Goal: Information Seeking & Learning: Check status

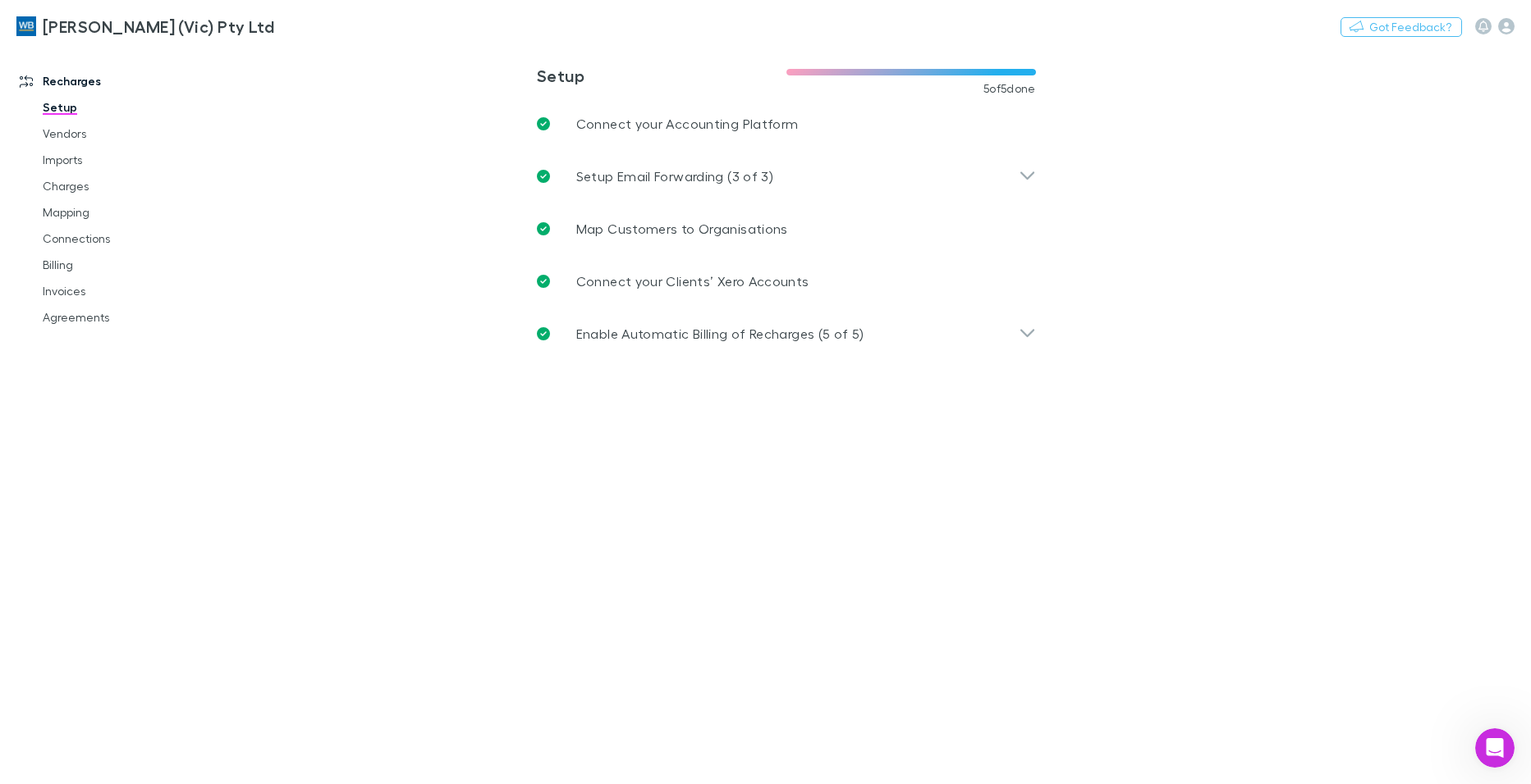
click at [704, 568] on main "**********" at bounding box center [871, 415] width 1319 height 739
click at [72, 295] on link "Invoices" at bounding box center [123, 291] width 194 height 26
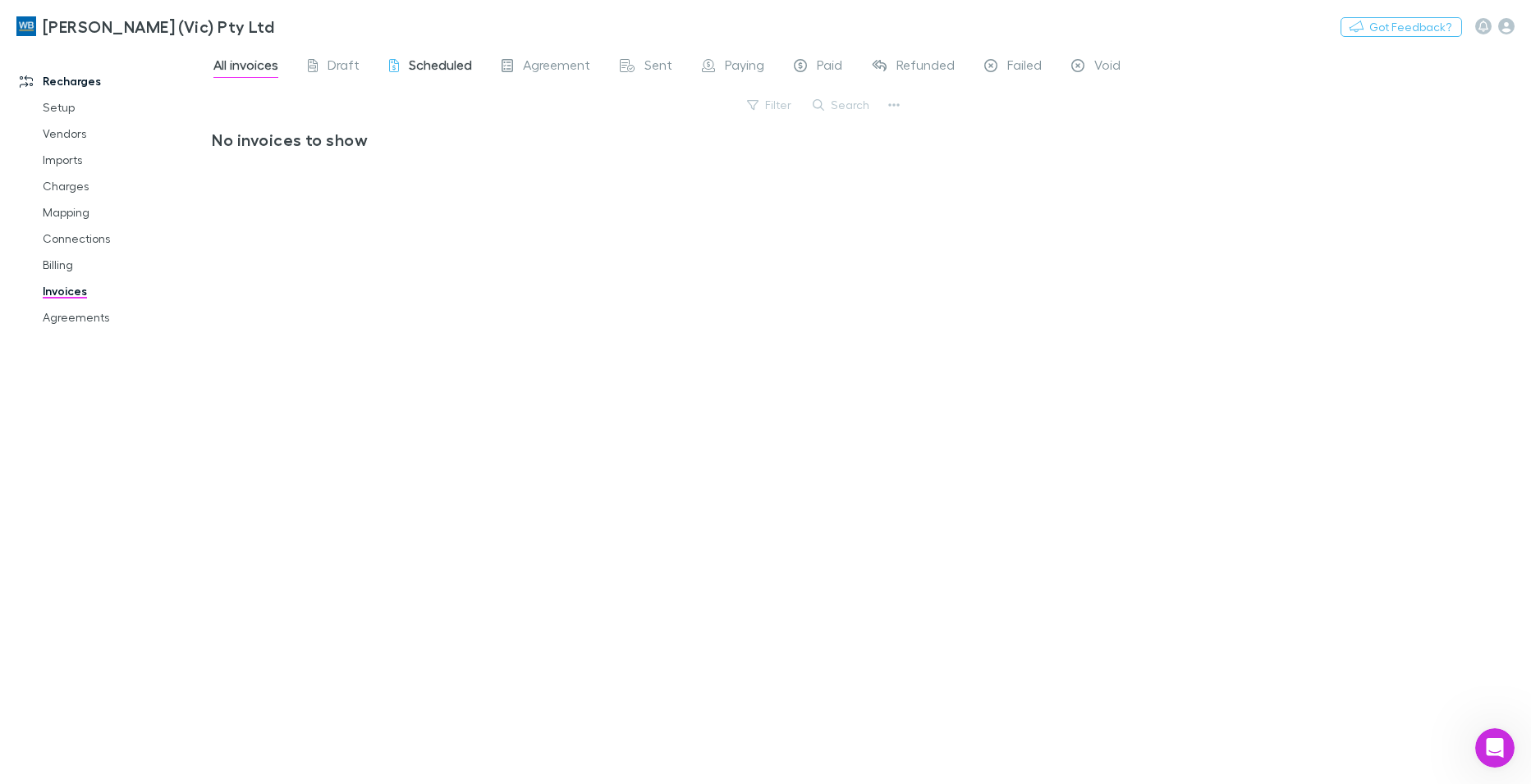
click at [456, 68] on span "Scheduled" at bounding box center [441, 66] width 64 height 21
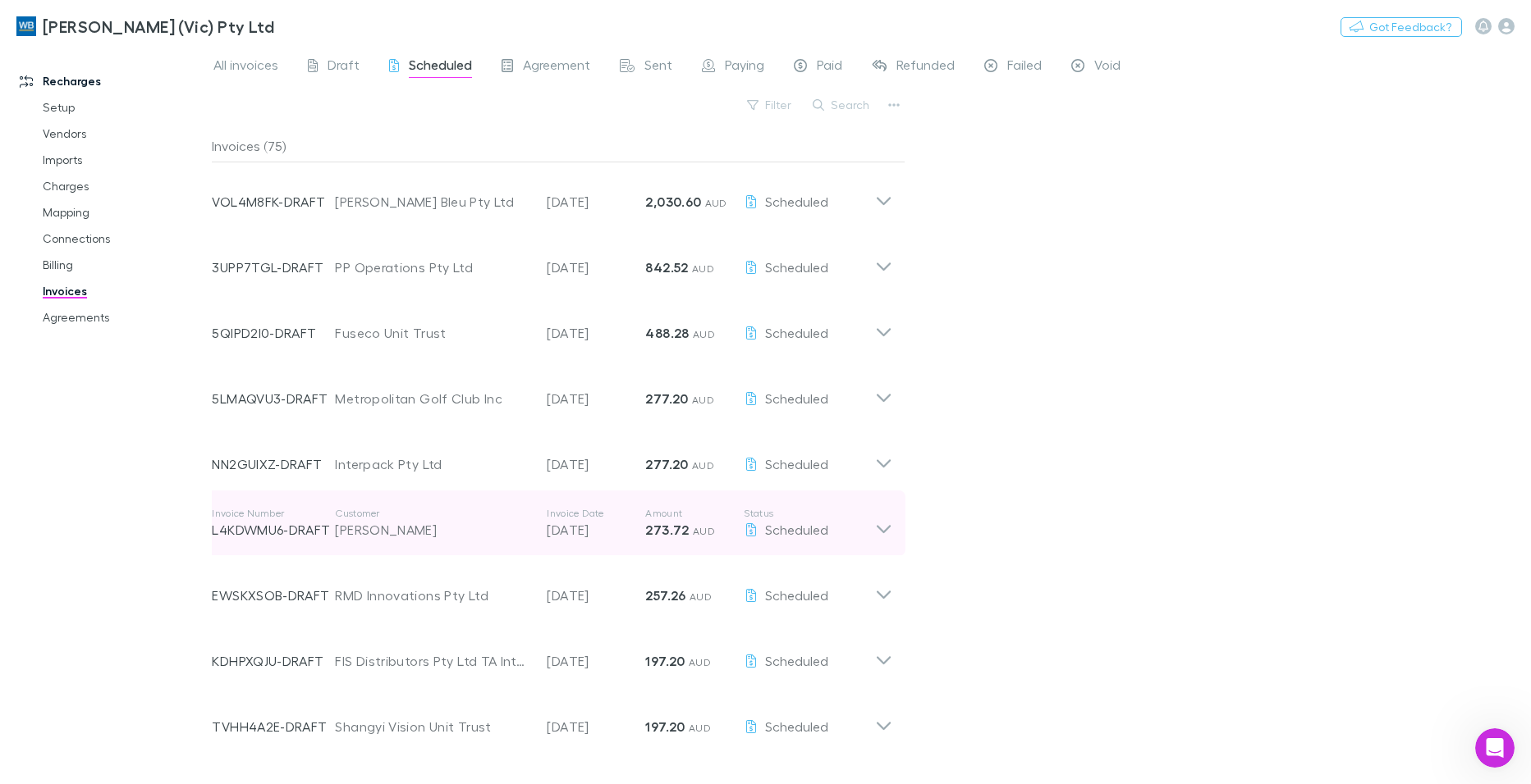
click at [881, 529] on icon at bounding box center [883, 529] width 14 height 8
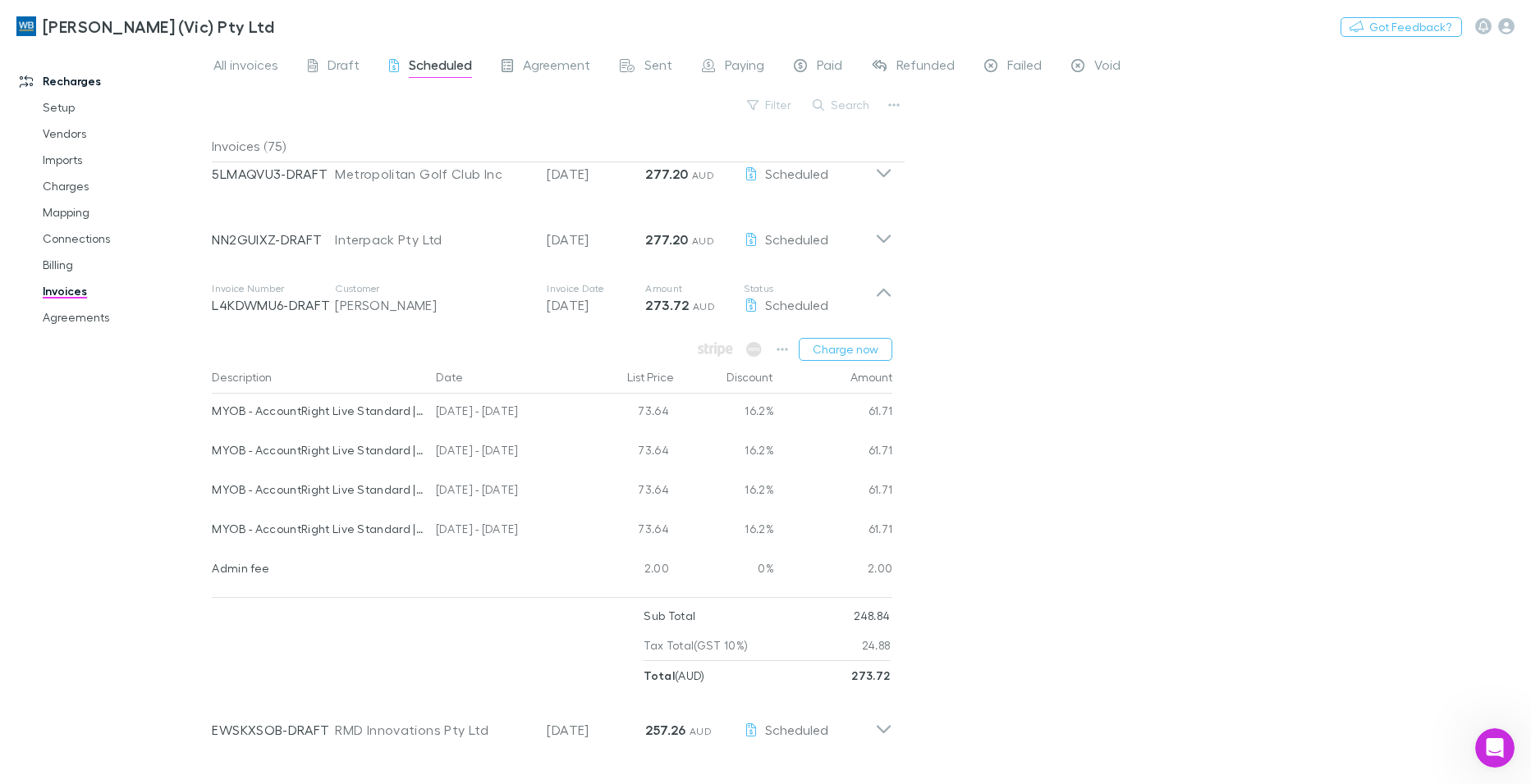
scroll to position [246, 0]
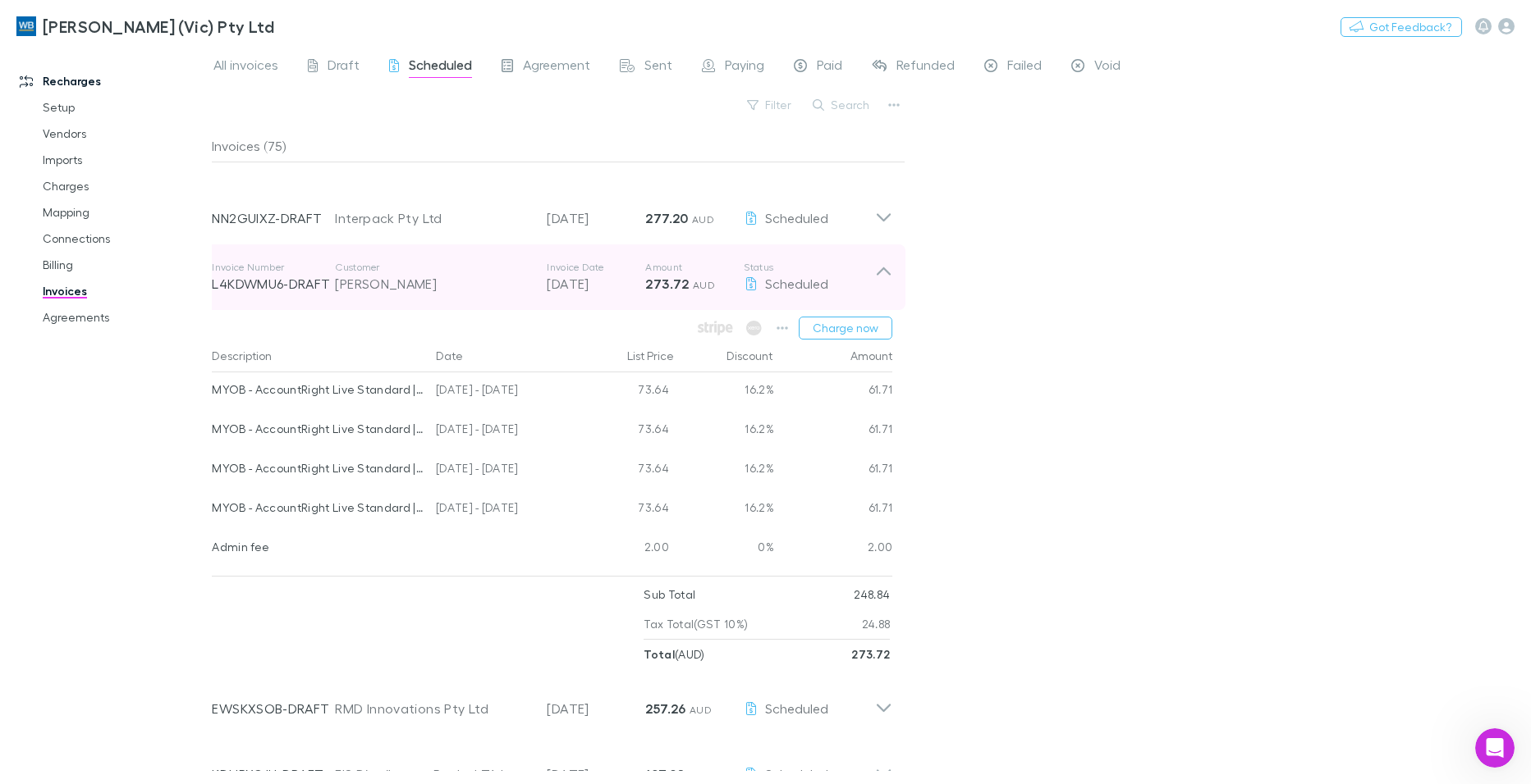
click at [885, 272] on icon at bounding box center [883, 277] width 18 height 33
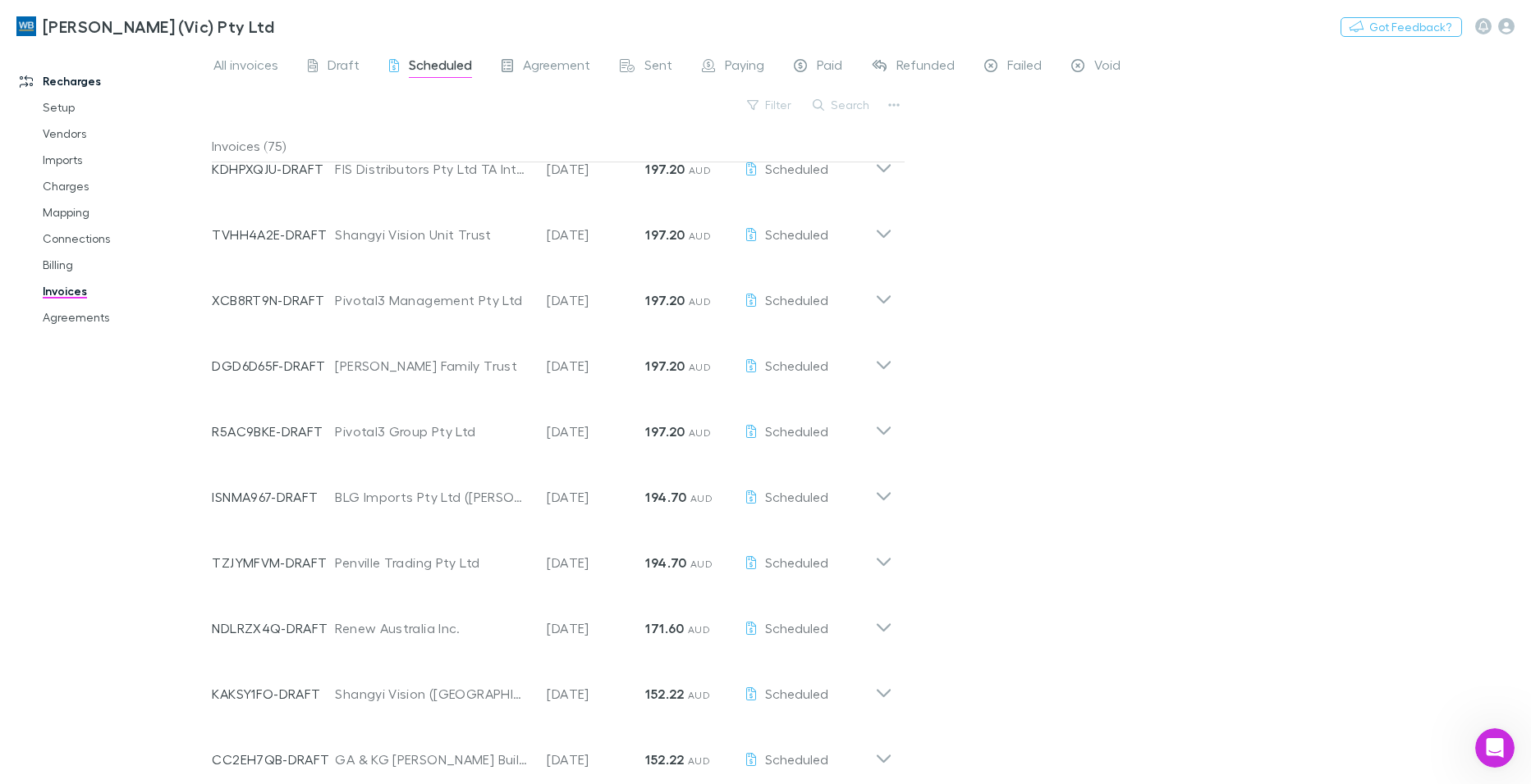
scroll to position [0, 0]
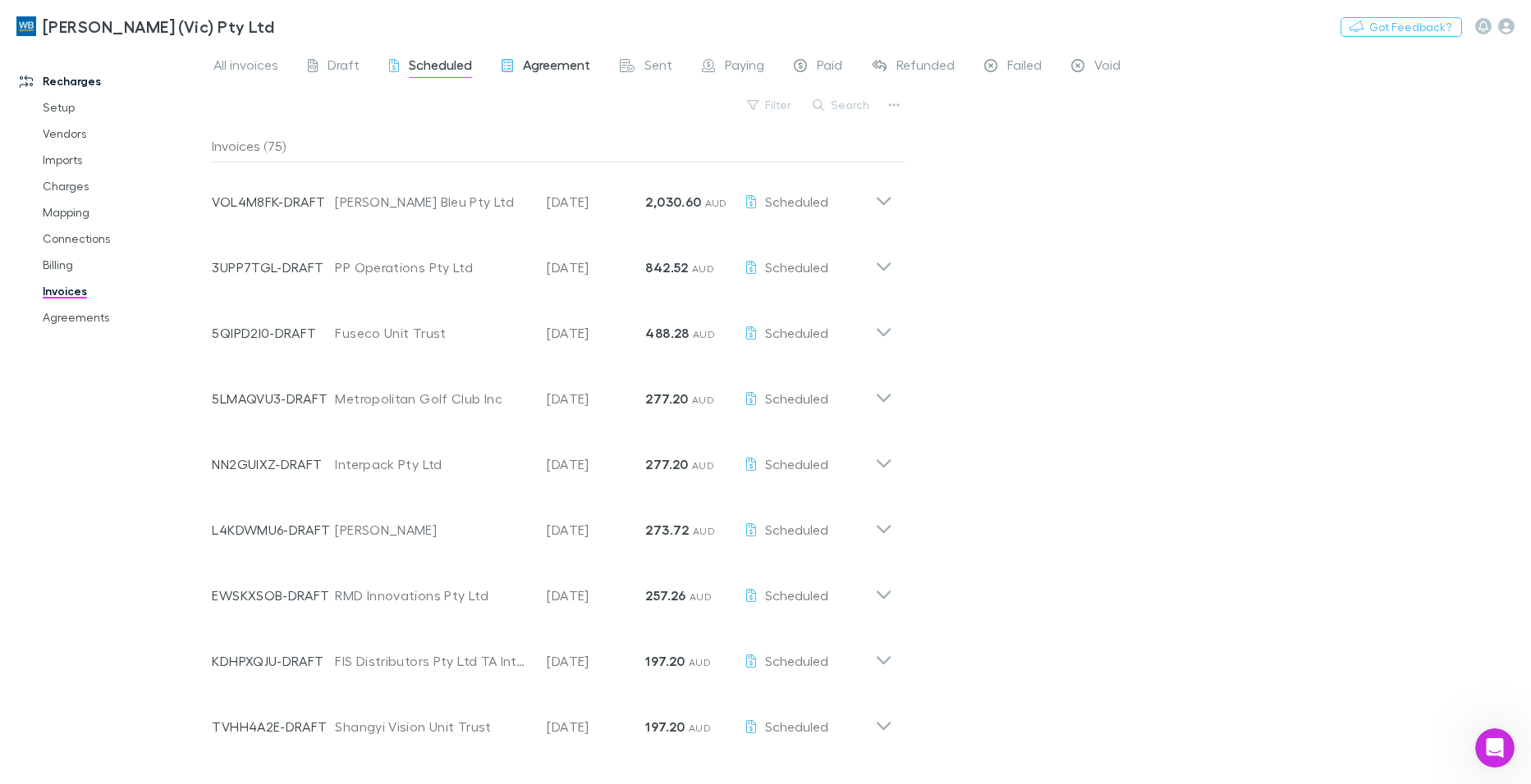
click at [558, 60] on span "Agreement" at bounding box center [556, 66] width 67 height 21
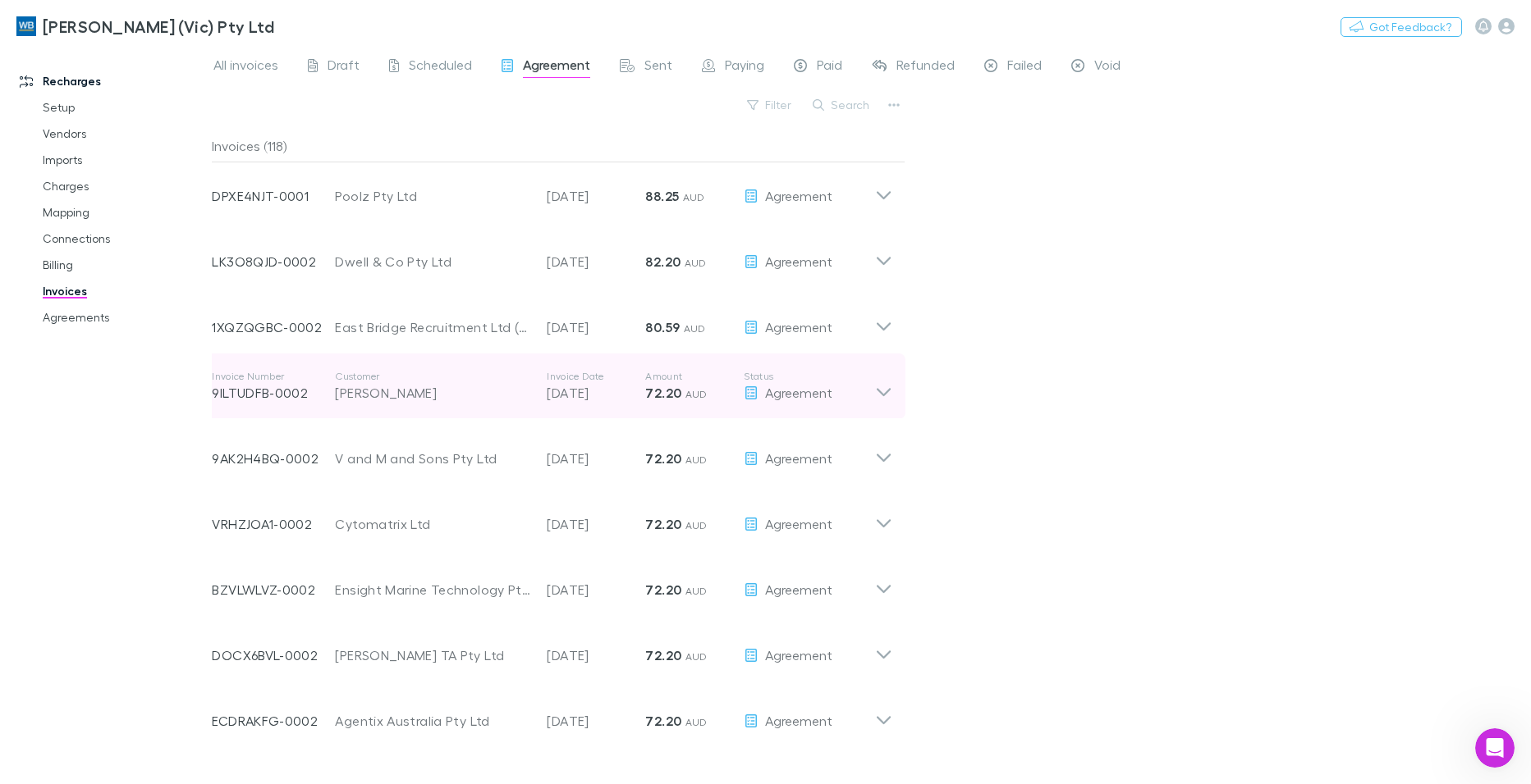
scroll to position [1385, 0]
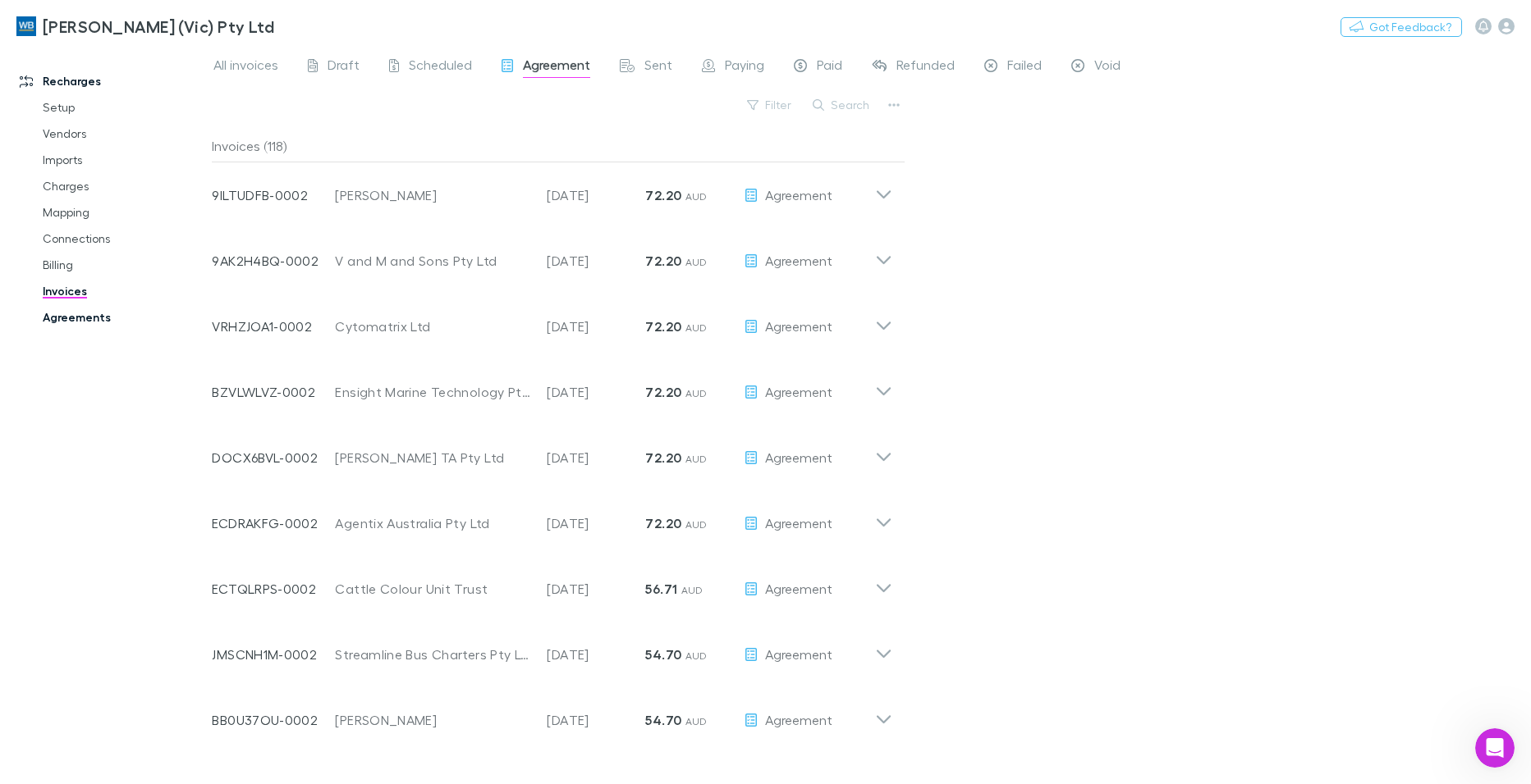
click at [55, 322] on link "Agreements" at bounding box center [123, 317] width 194 height 26
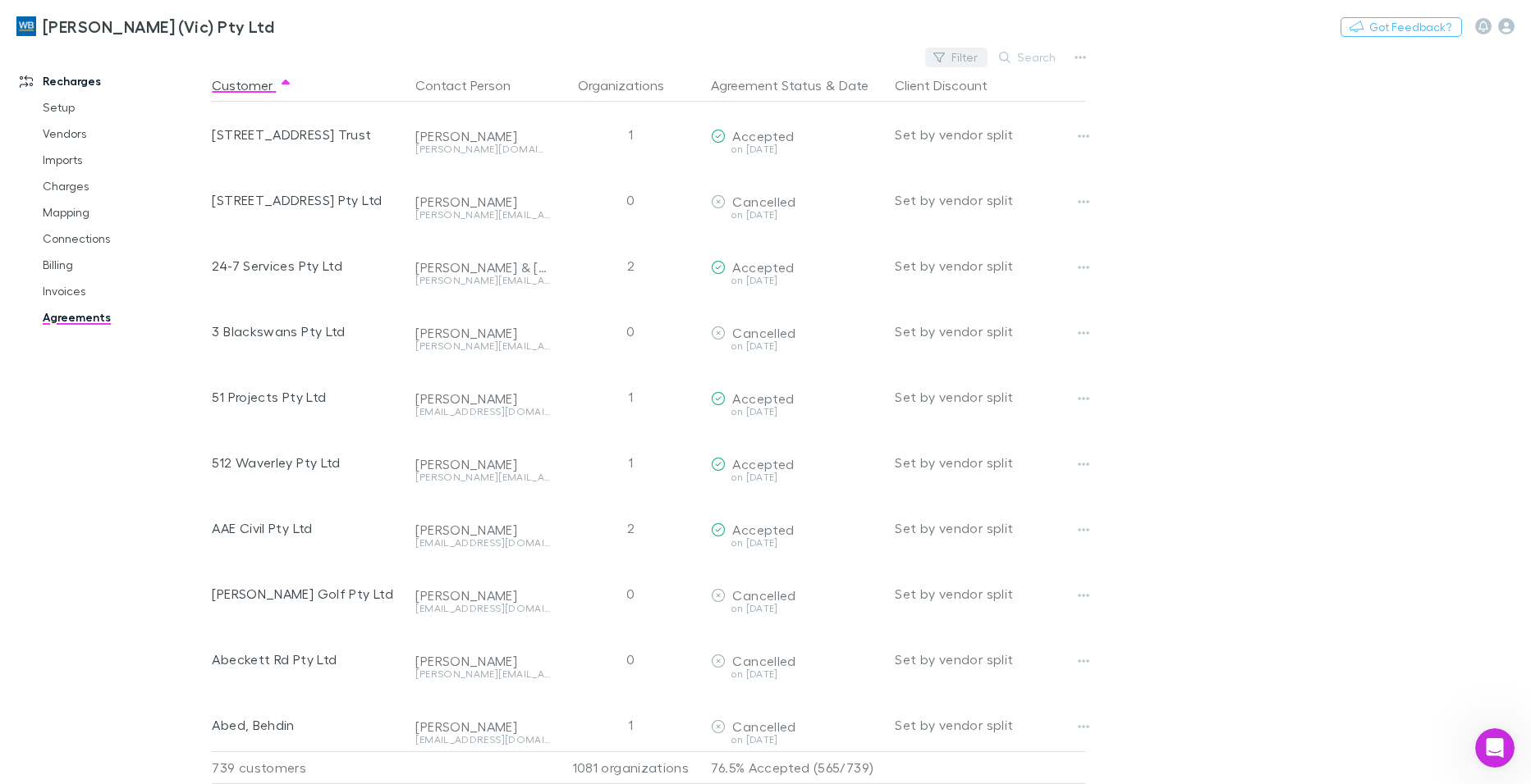
click at [974, 53] on button "Filter" at bounding box center [957, 57] width 63 height 19
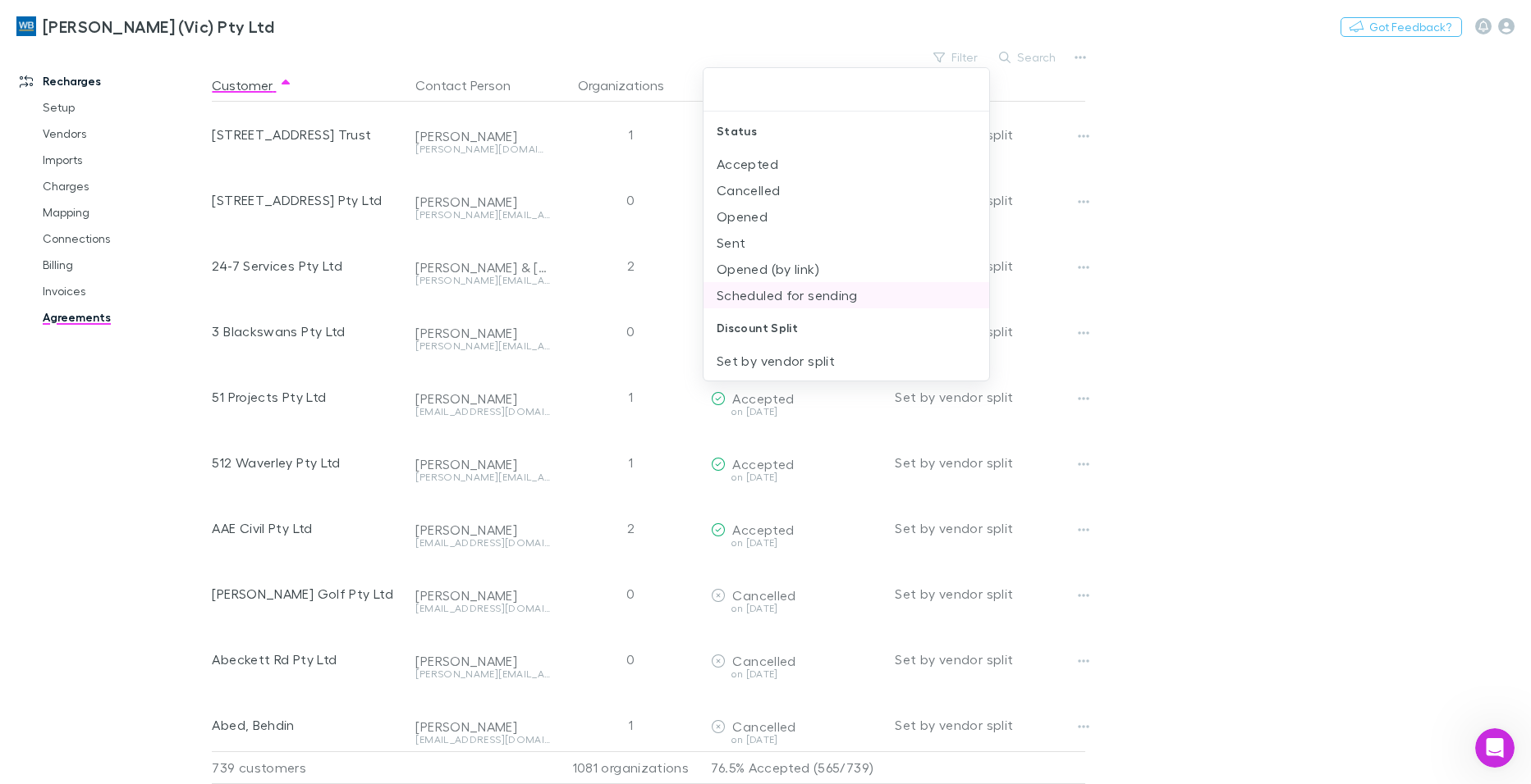
click at [811, 296] on li "Scheduled for sending" at bounding box center [846, 295] width 286 height 26
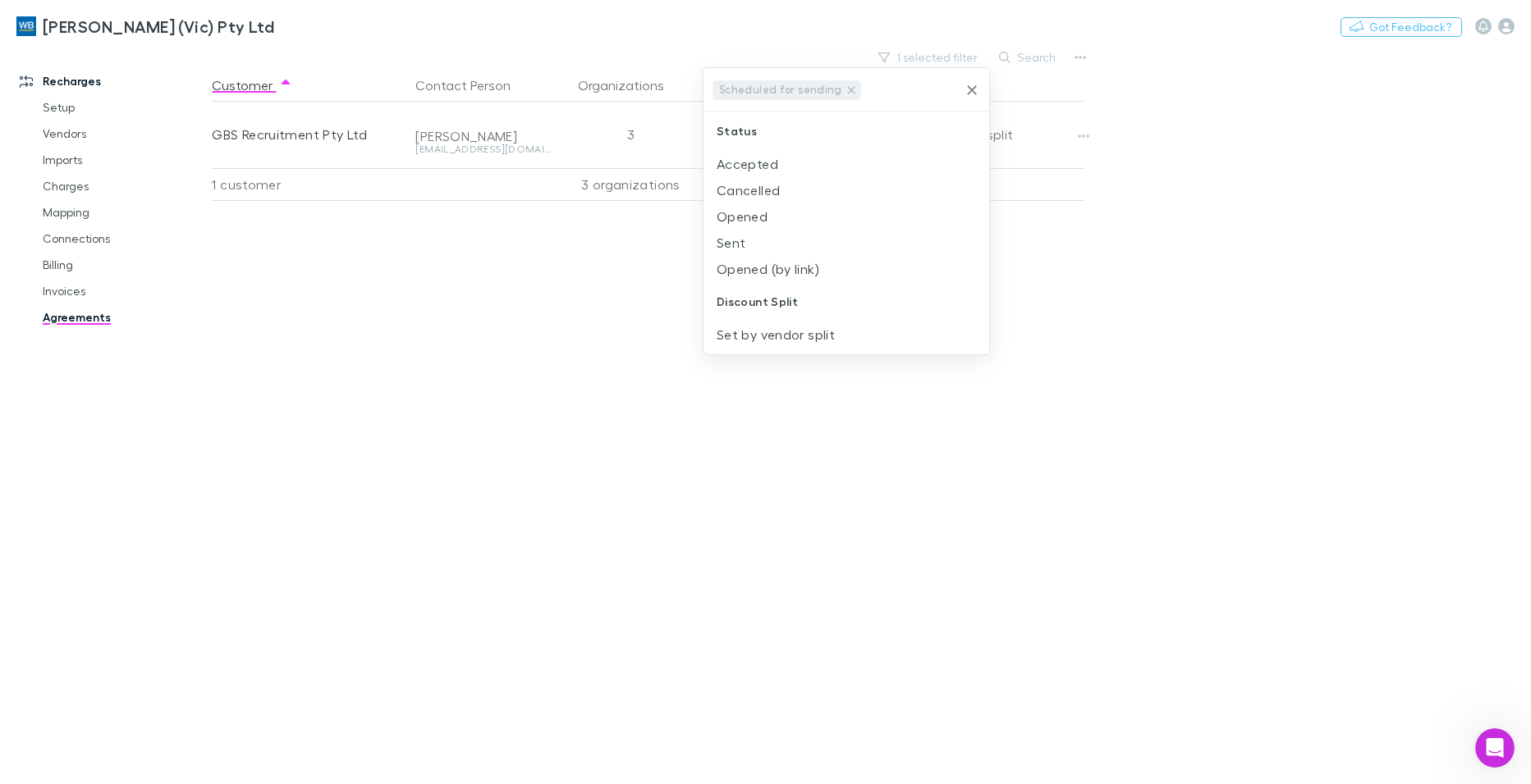
click at [975, 82] on icon "Clear" at bounding box center [972, 90] width 17 height 17
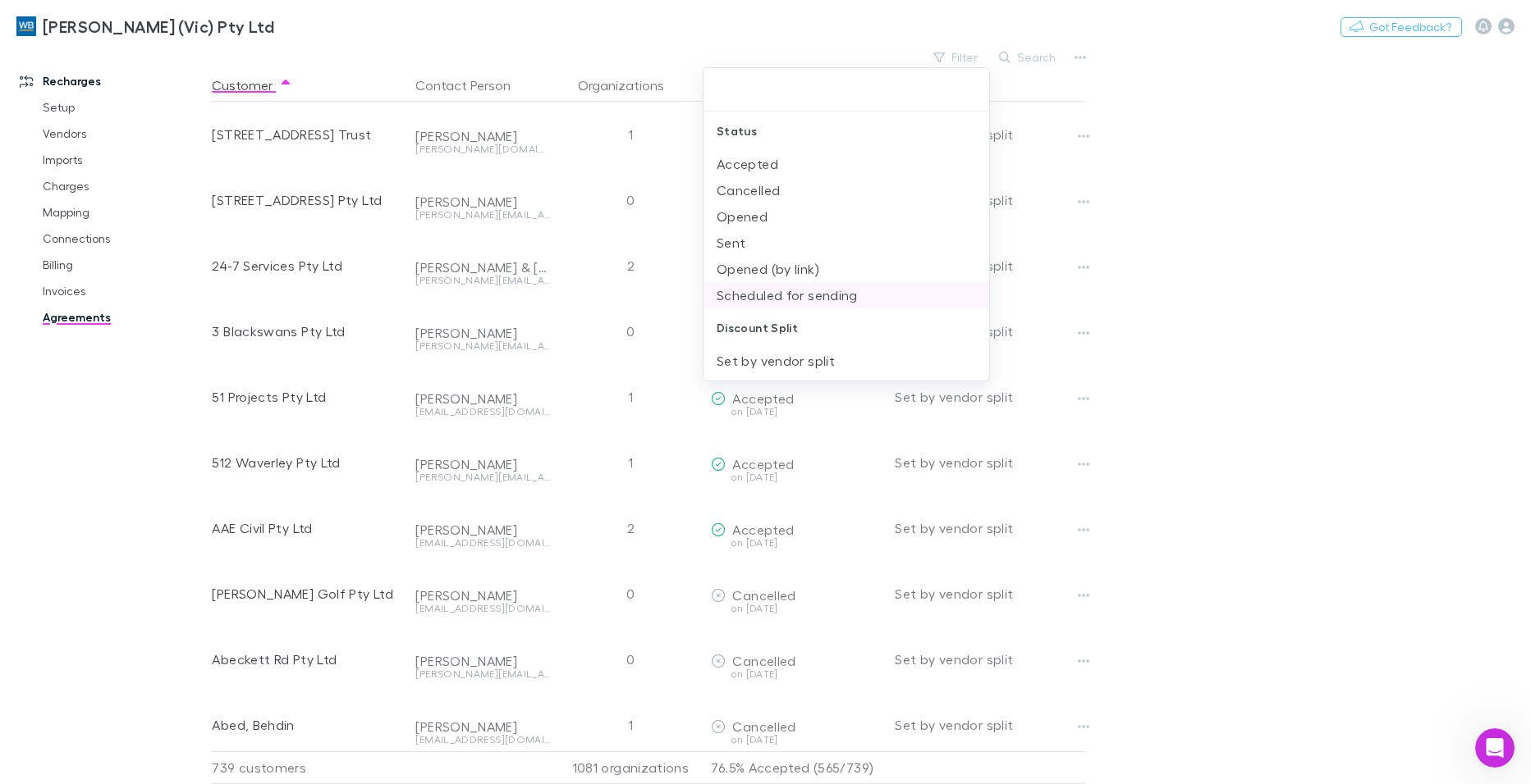
click at [785, 295] on li "Scheduled for sending" at bounding box center [846, 295] width 286 height 26
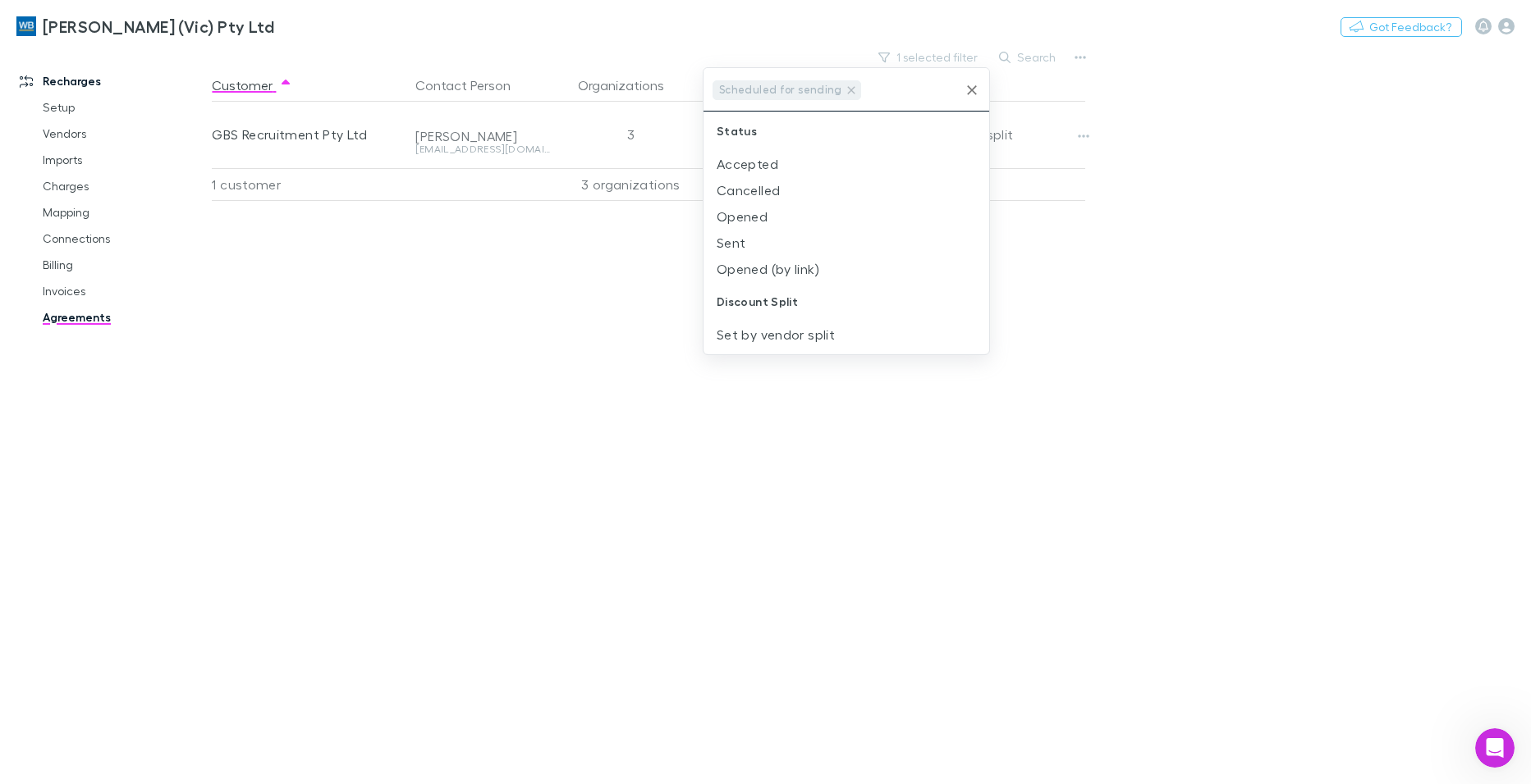
click at [1257, 13] on div at bounding box center [765, 392] width 1531 height 784
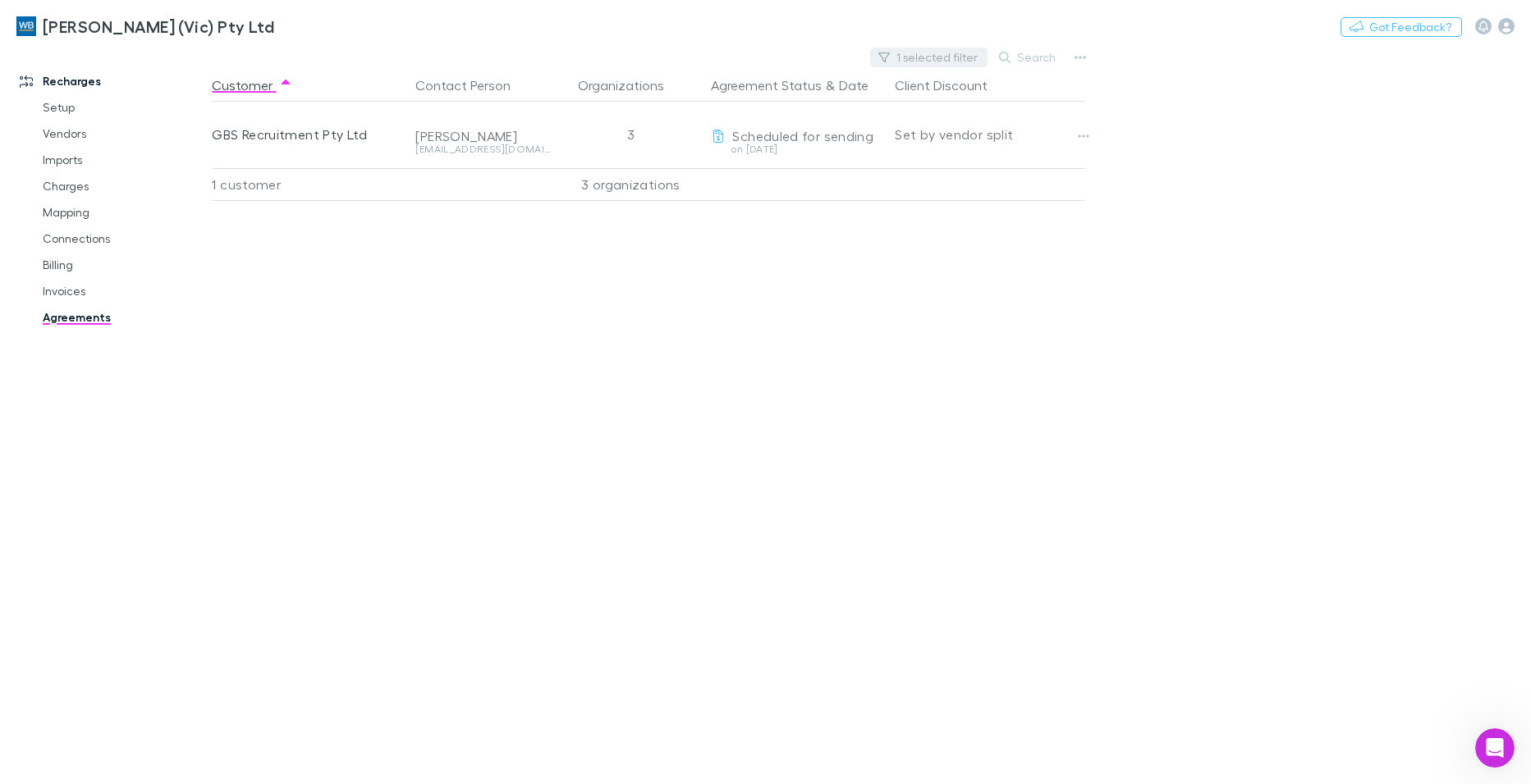
click at [910, 51] on button "1 selected filter" at bounding box center [928, 57] width 117 height 19
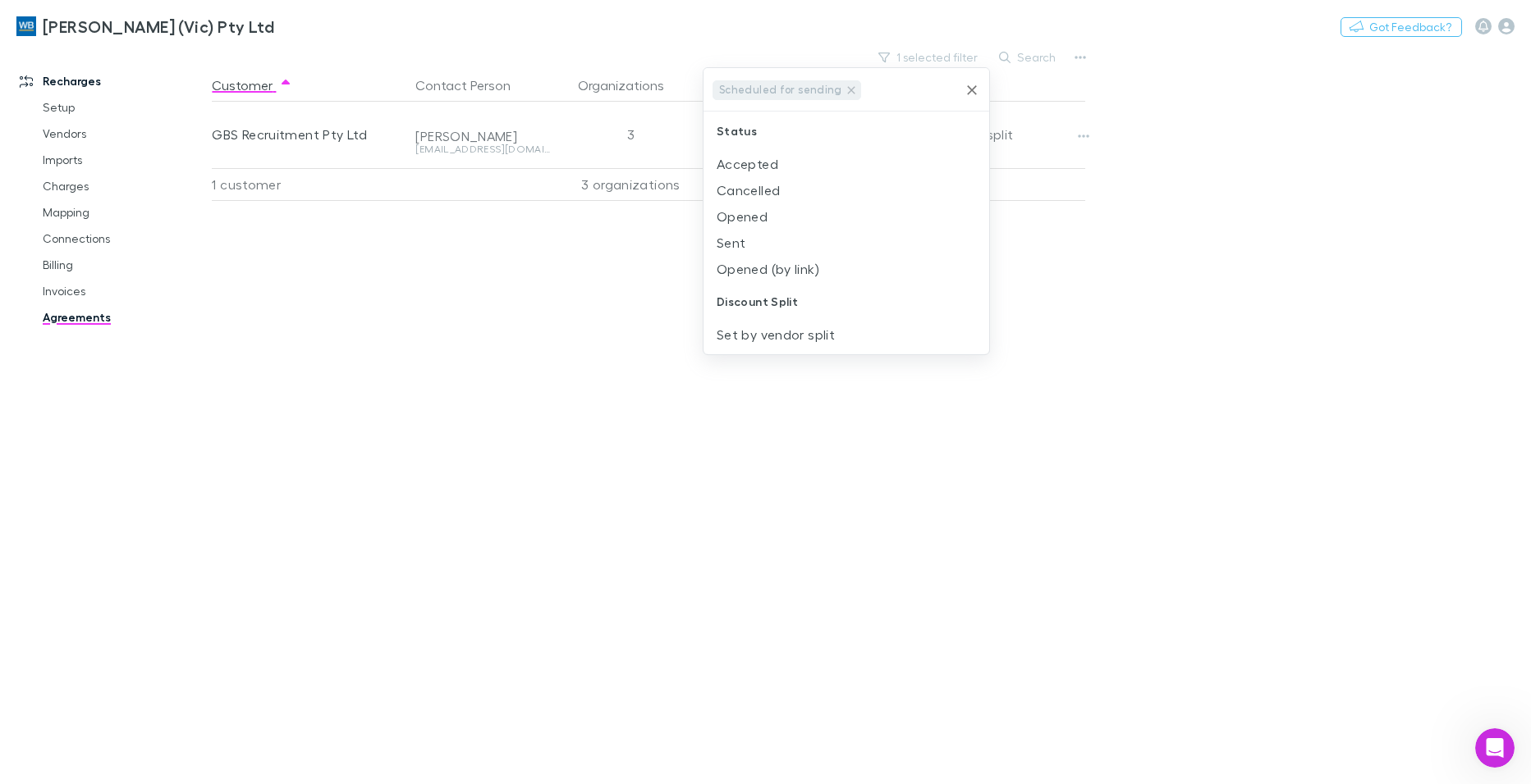
drag, startPoint x: 653, startPoint y: 663, endPoint x: 578, endPoint y: 639, distance: 78.7
click at [649, 661] on div at bounding box center [765, 392] width 1531 height 784
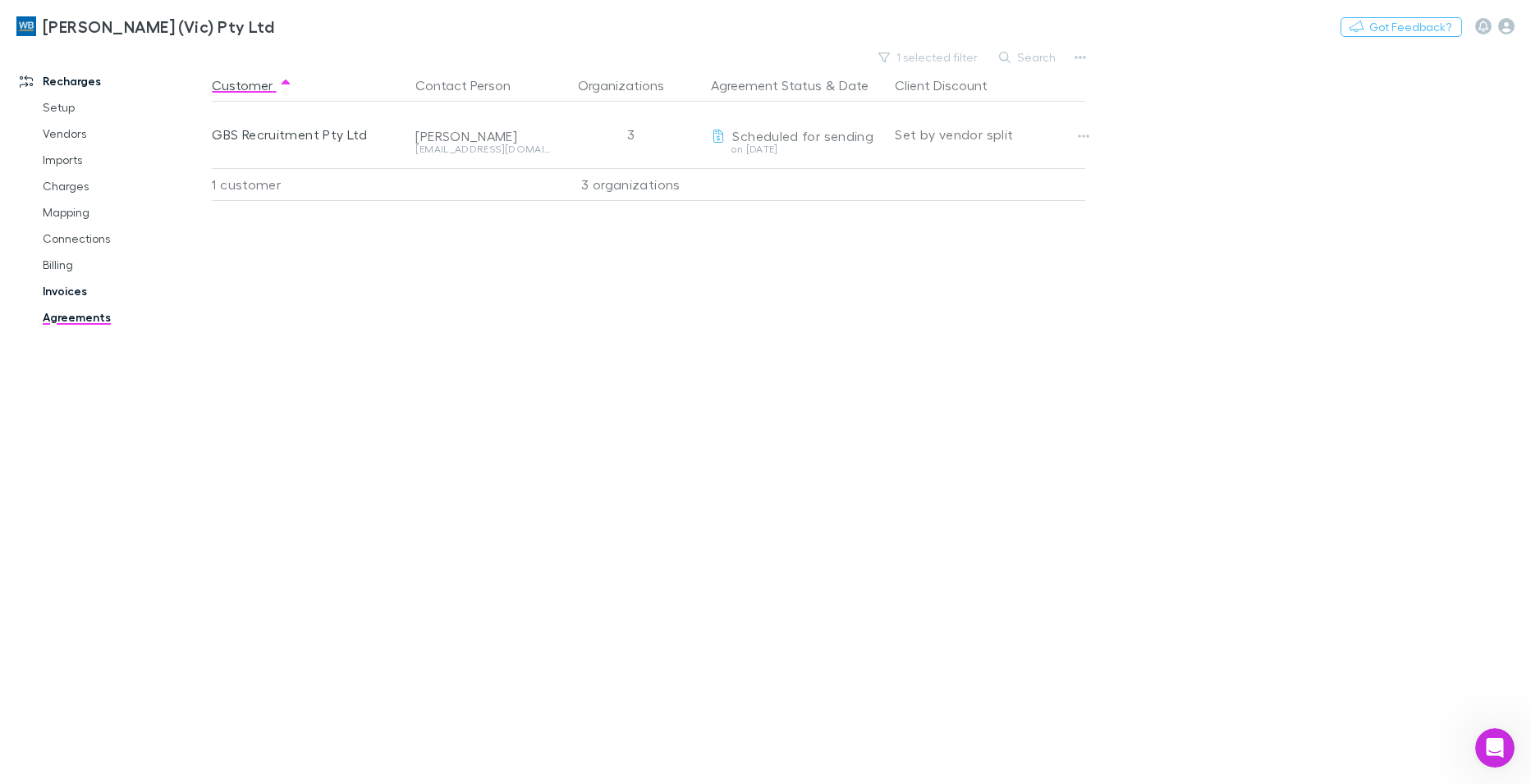
click at [71, 287] on link "Invoices" at bounding box center [123, 291] width 194 height 26
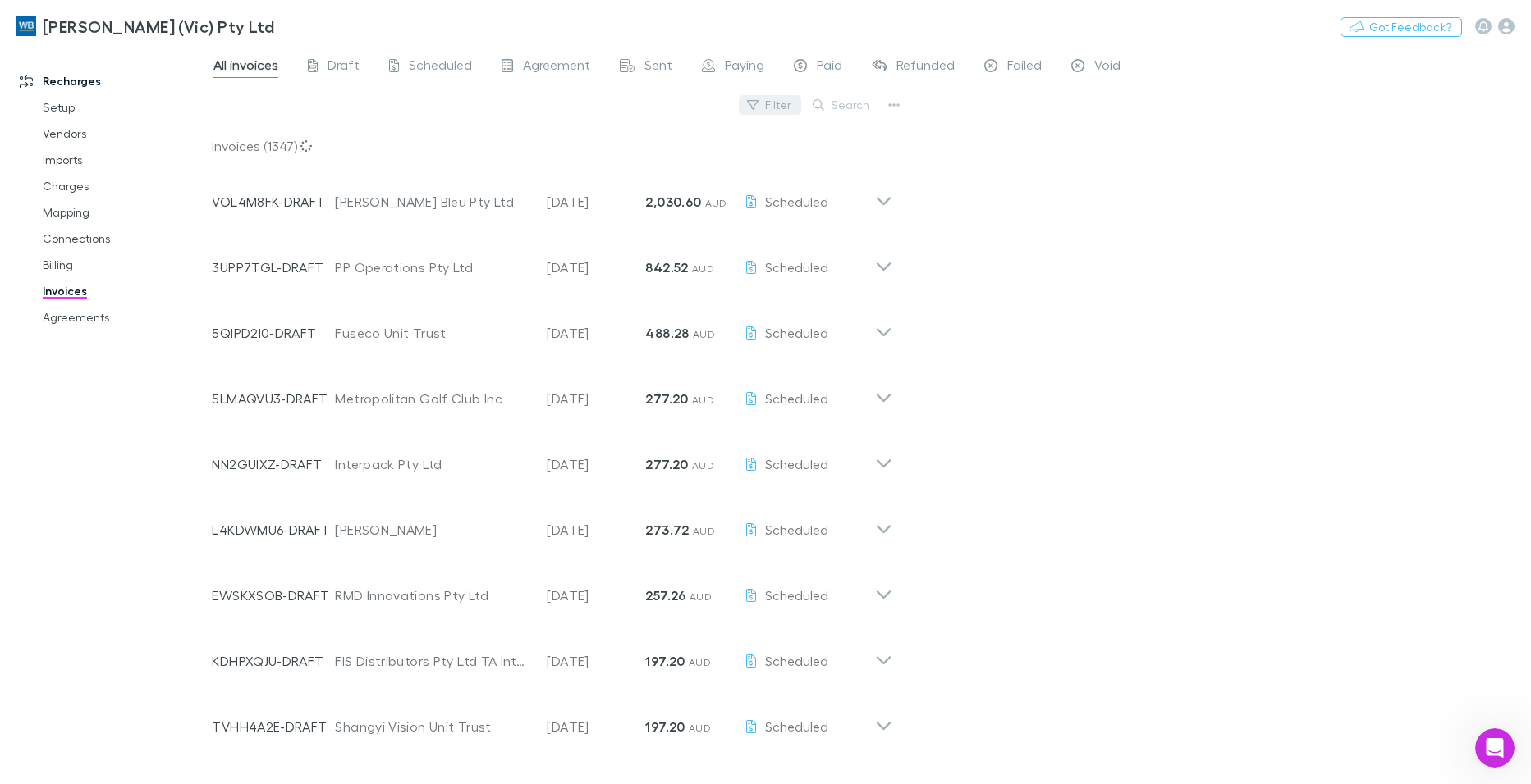
click at [774, 109] on button "Filter" at bounding box center [771, 104] width 63 height 19
type input "***"
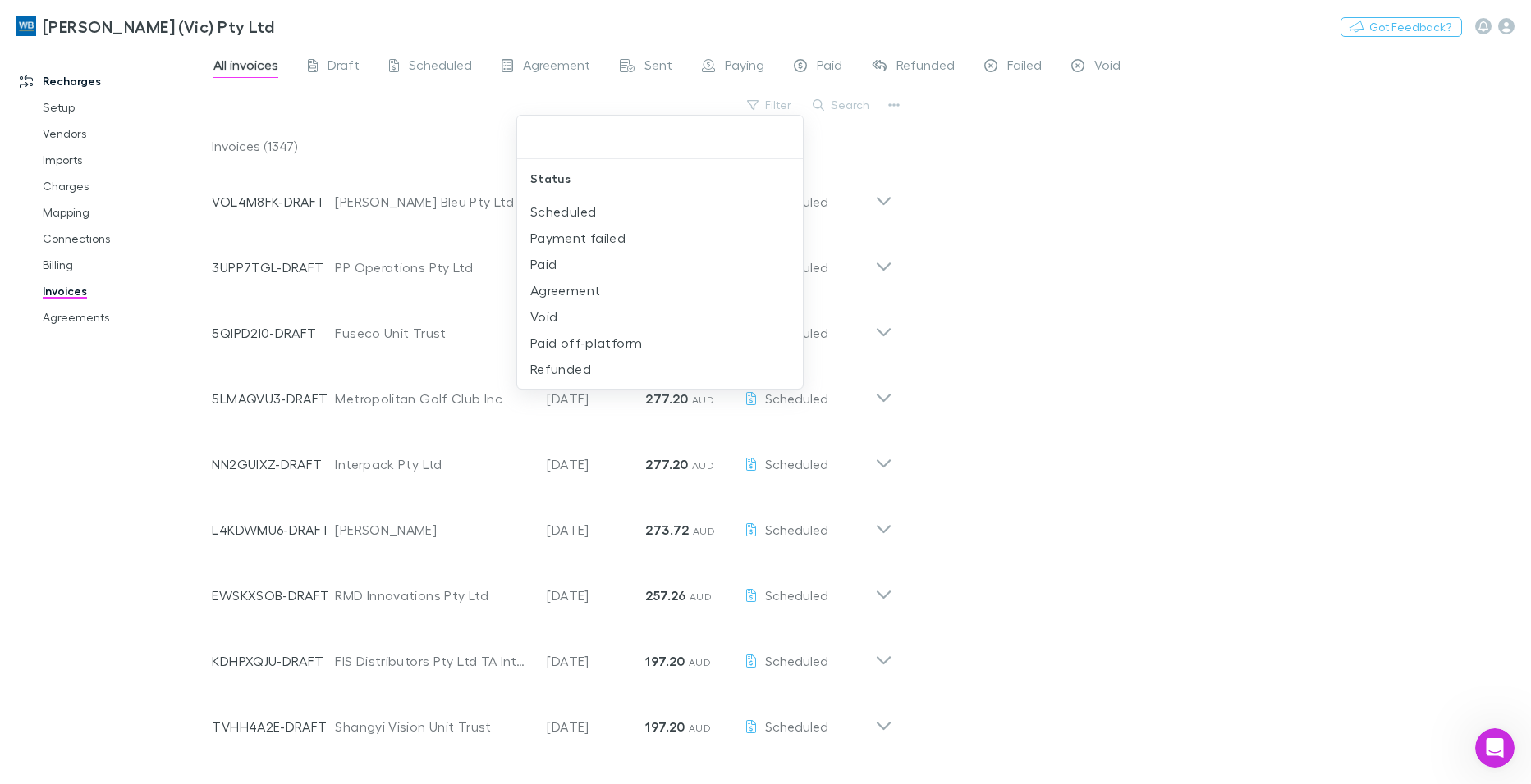
click at [837, 99] on div at bounding box center [765, 392] width 1531 height 784
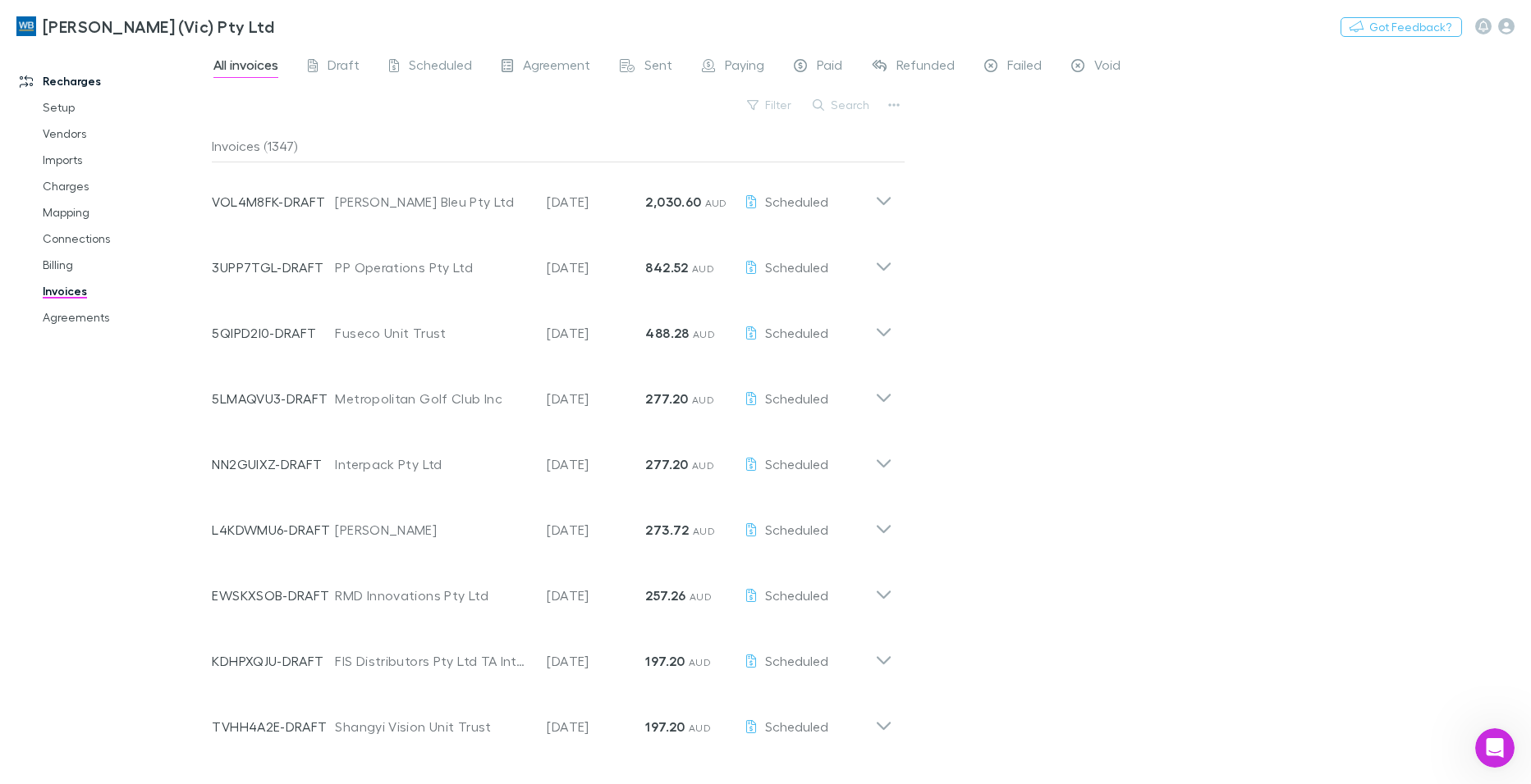
click at [837, 109] on button "Search" at bounding box center [842, 104] width 75 height 19
type input "***"
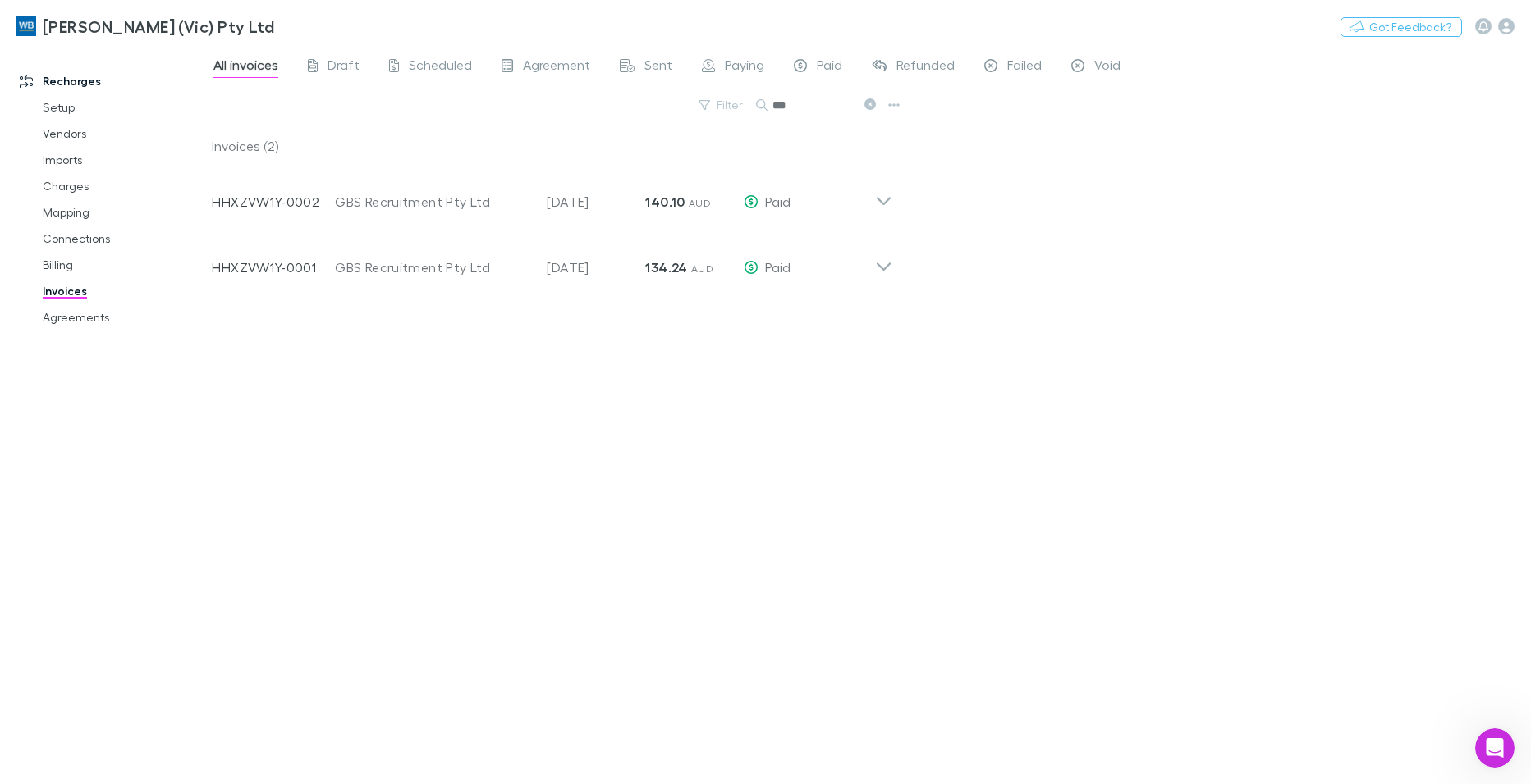
click at [582, 530] on div "Invoices (2) Invoice Number HHXZVW1Y-0002 Customer GBS Recruitment Pty Ltd Invo…" at bounding box center [559, 451] width 694 height 641
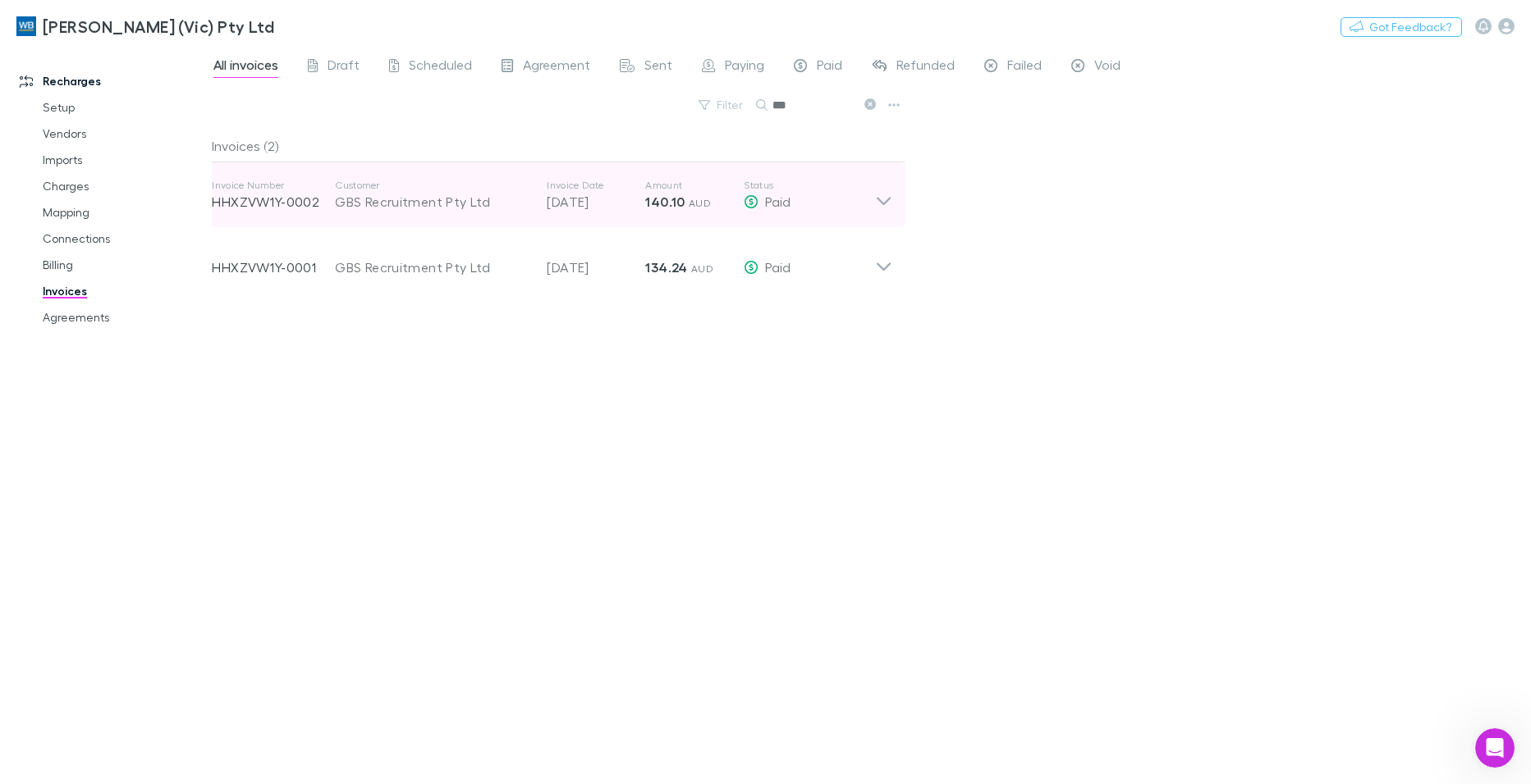
click at [892, 194] on icon at bounding box center [883, 195] width 18 height 33
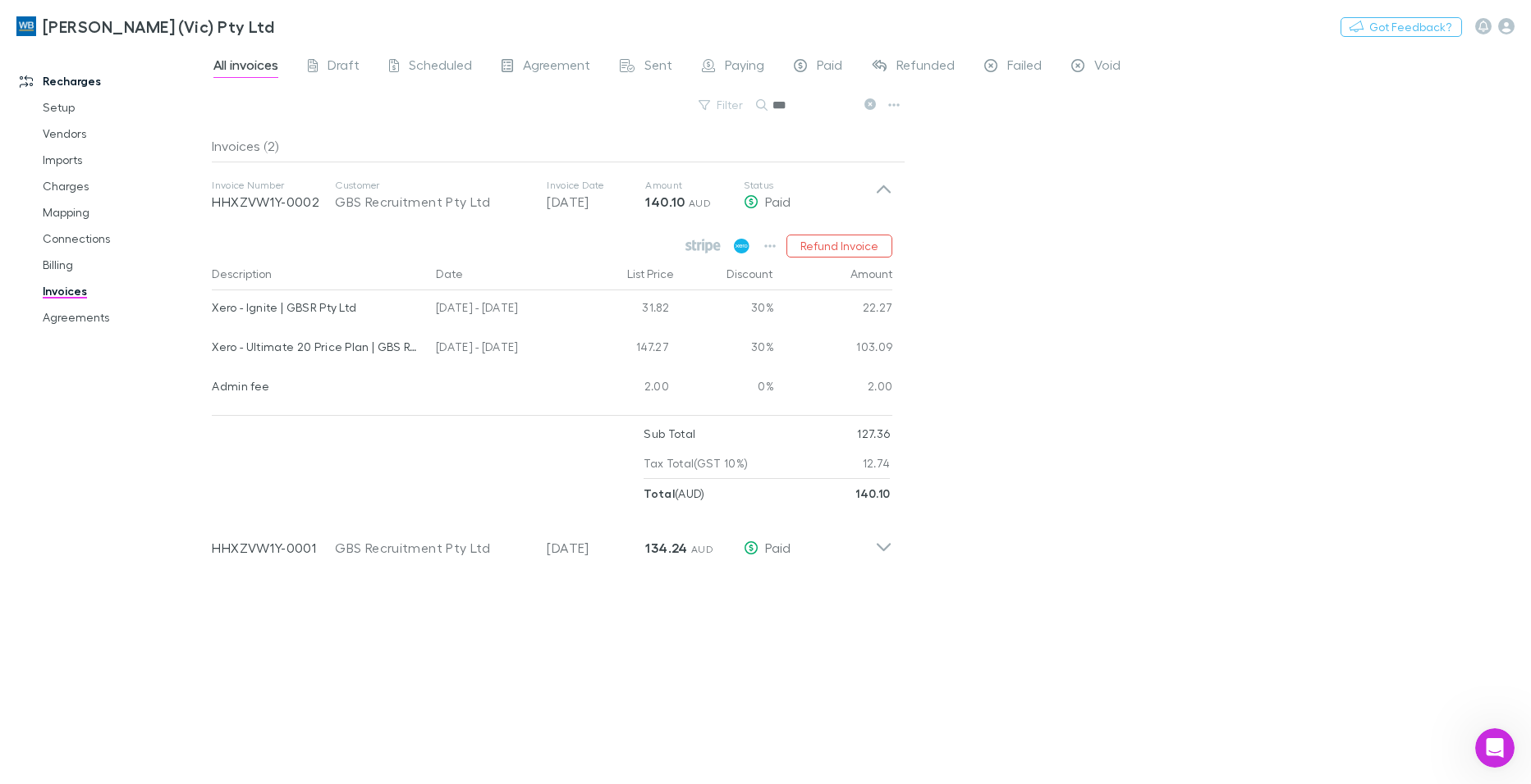
click at [742, 249] on icon at bounding box center [741, 246] width 16 height 15
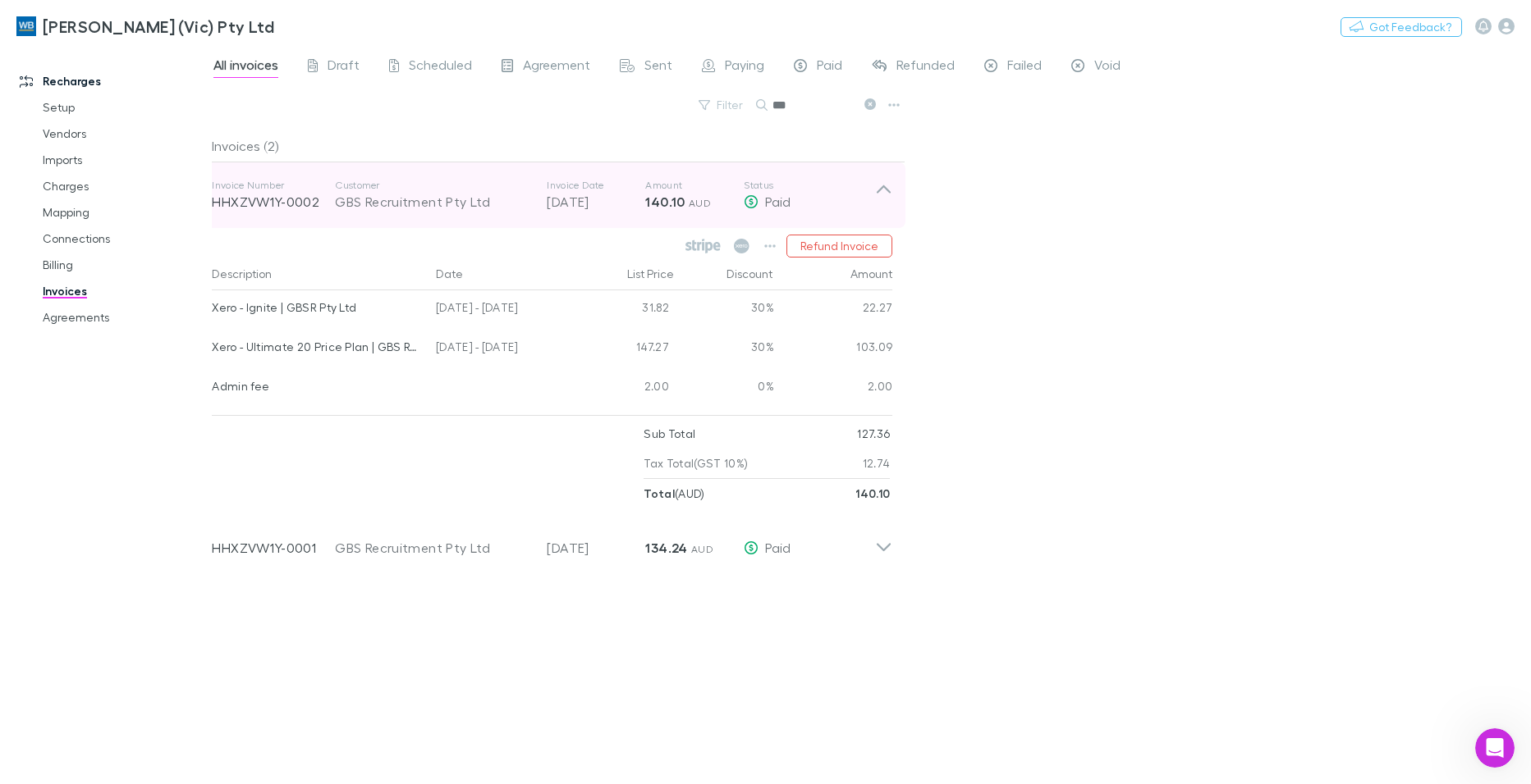
click at [881, 192] on icon at bounding box center [883, 195] width 18 height 33
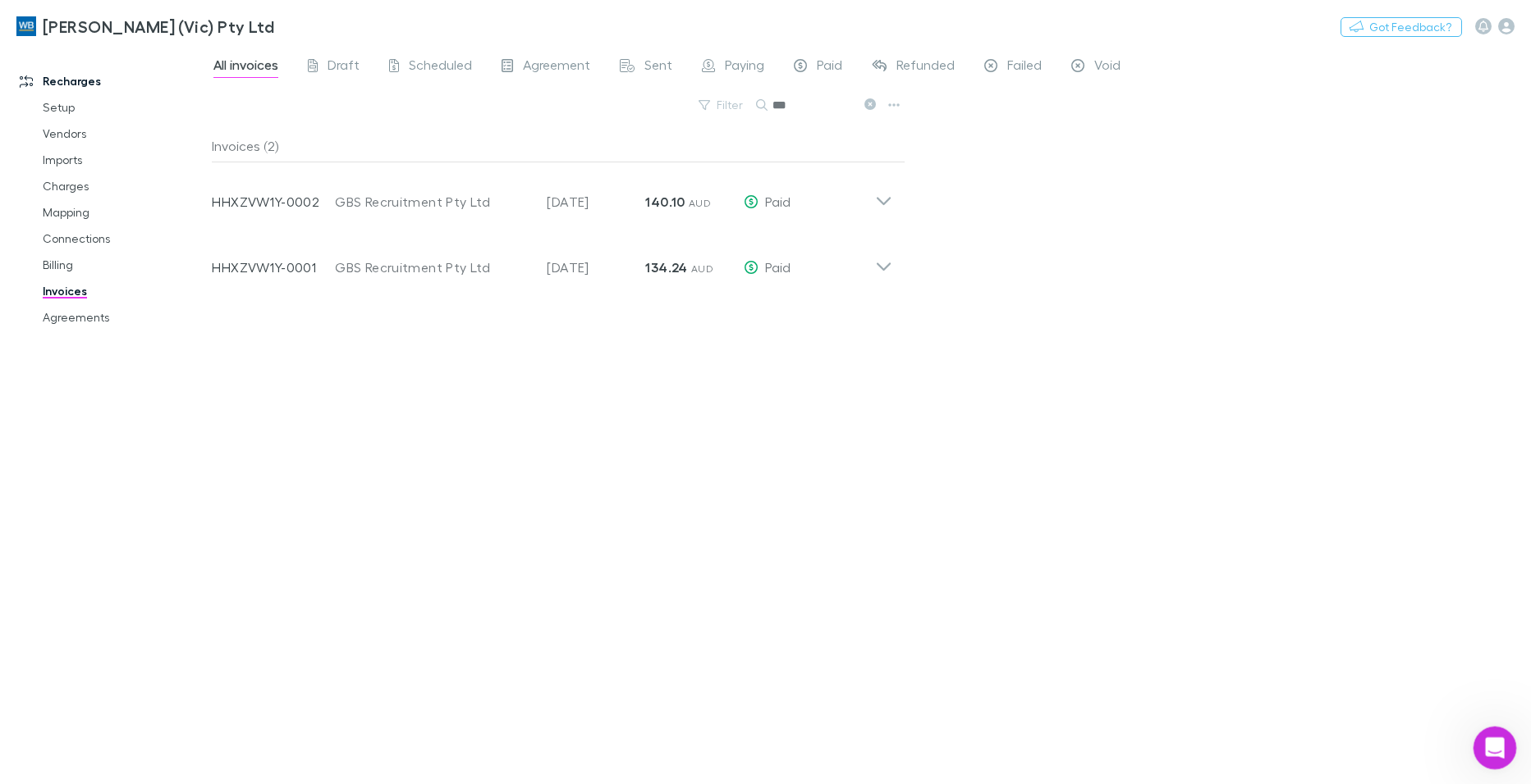
click at [1490, 749] on icon "Open Intercom Messenger" at bounding box center [1492, 745] width 27 height 27
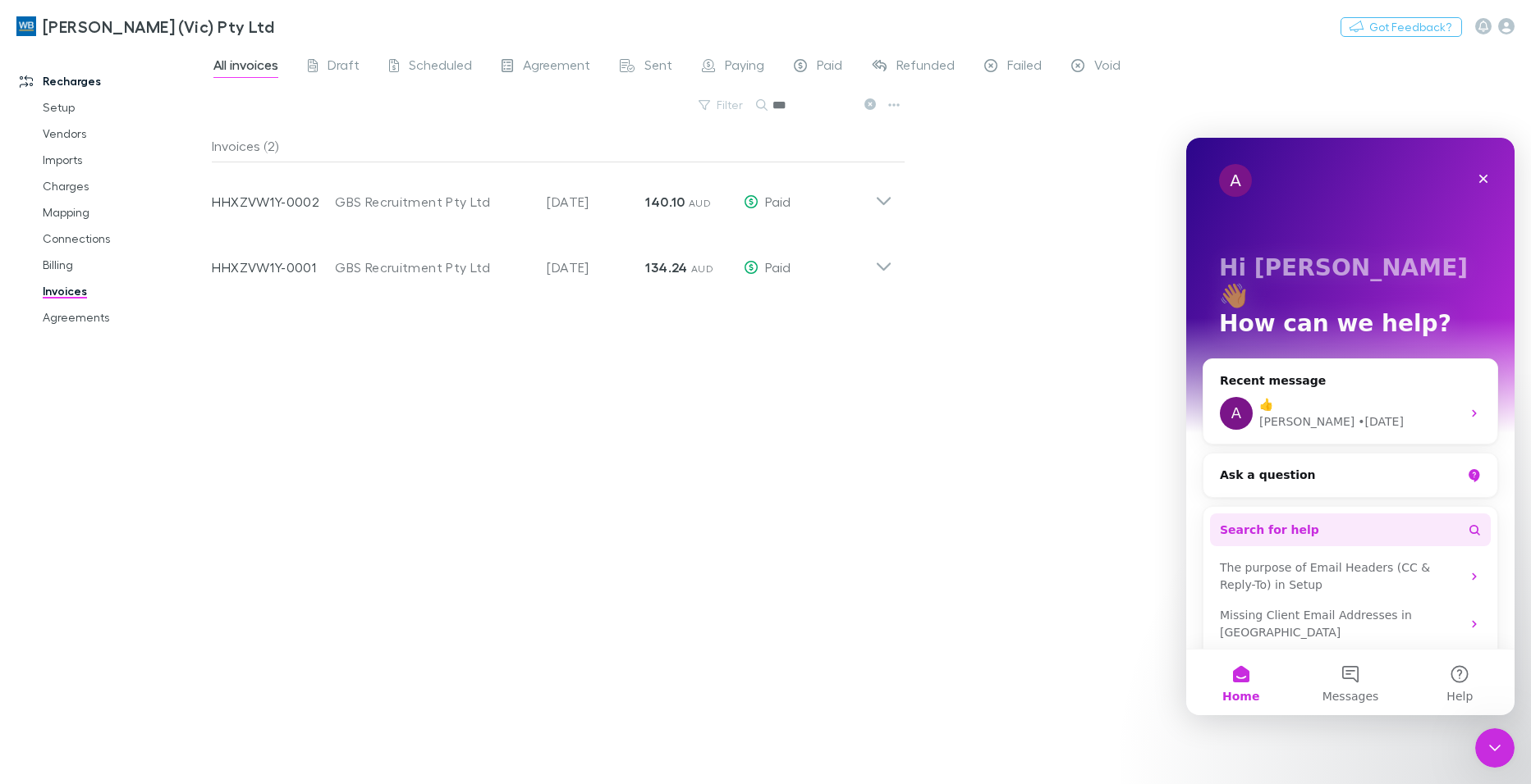
click at [1298, 521] on span "Search for help" at bounding box center [1269, 530] width 100 height 18
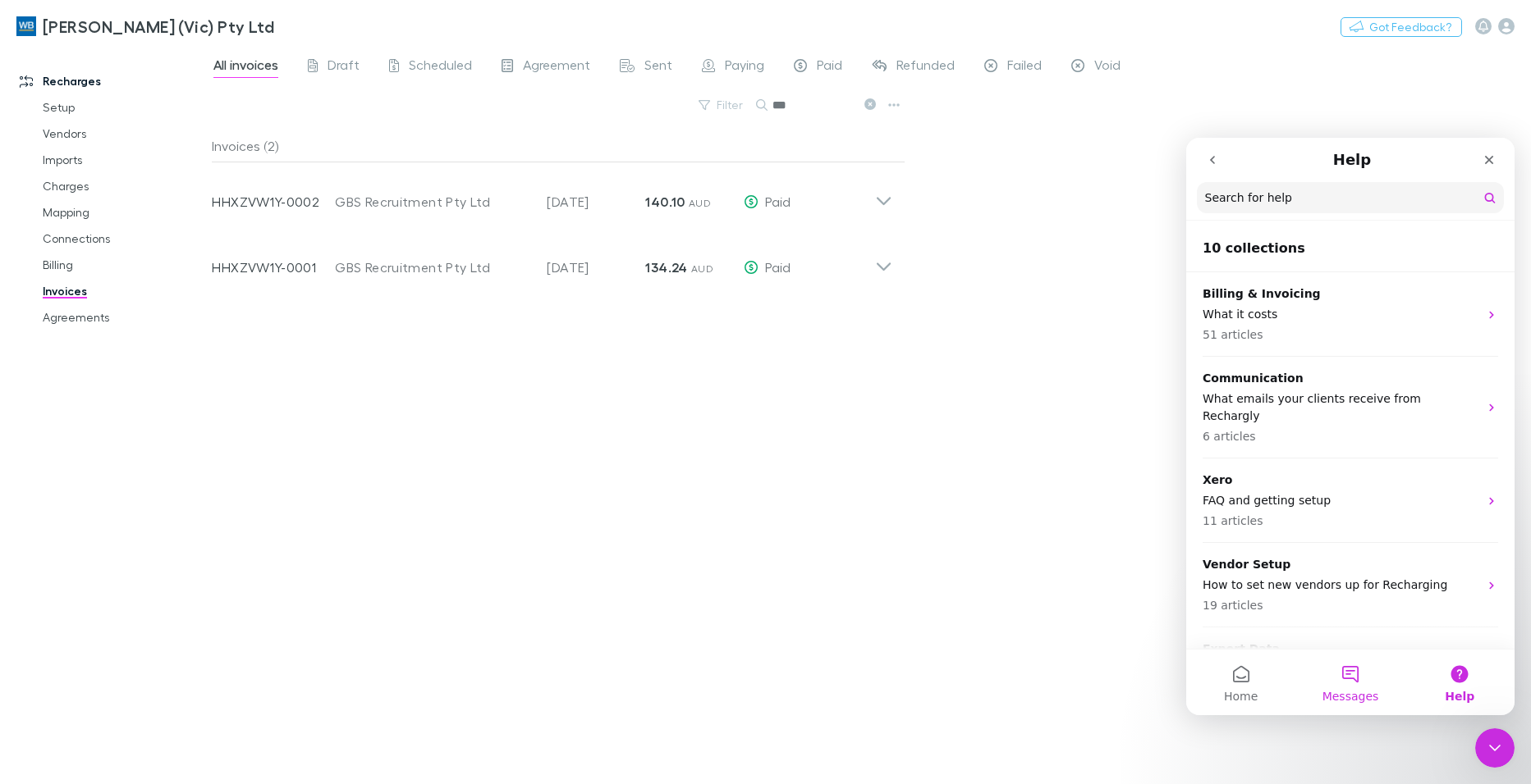
click at [1357, 674] on button "Messages" at bounding box center [1349, 682] width 109 height 65
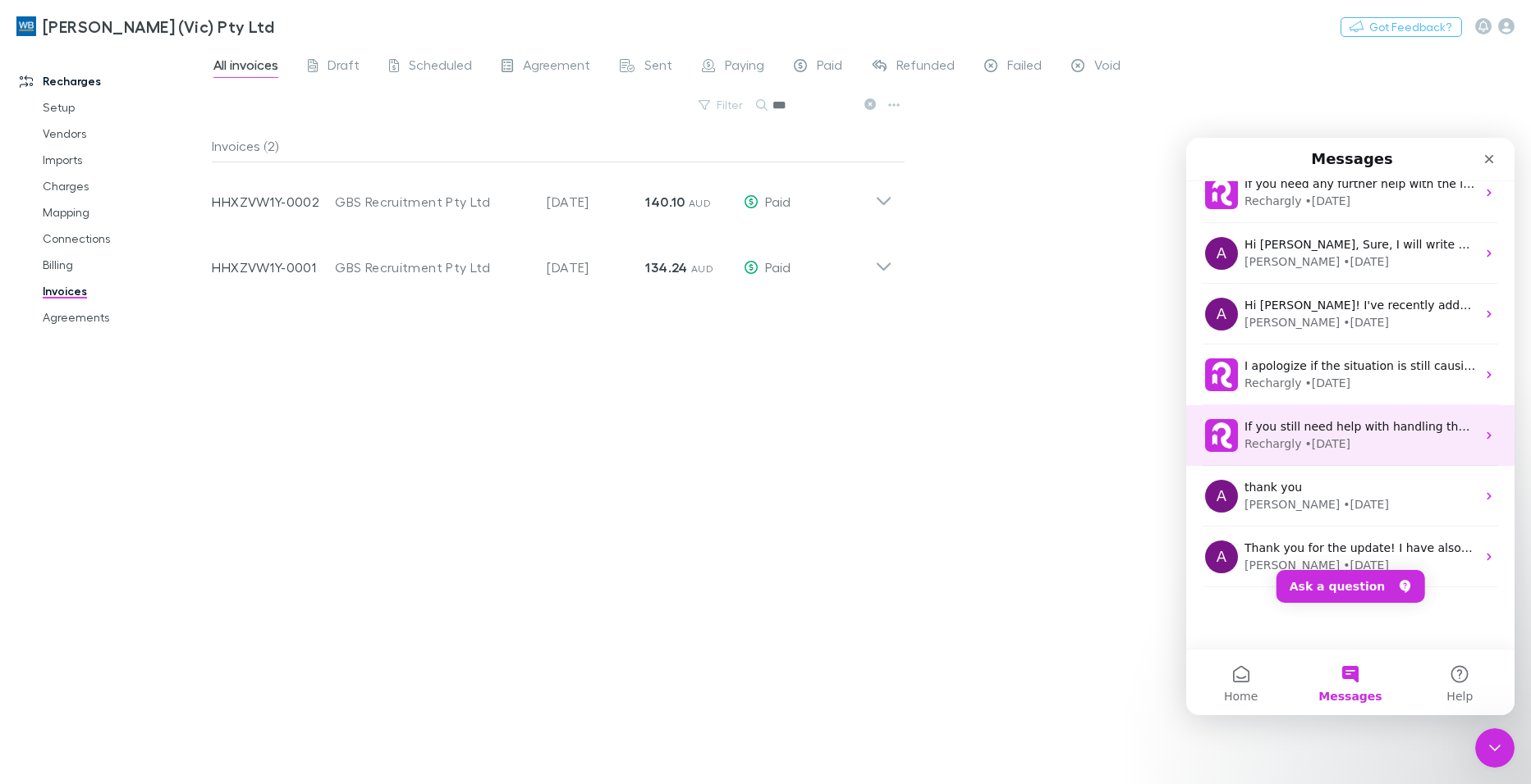
scroll to position [205, 0]
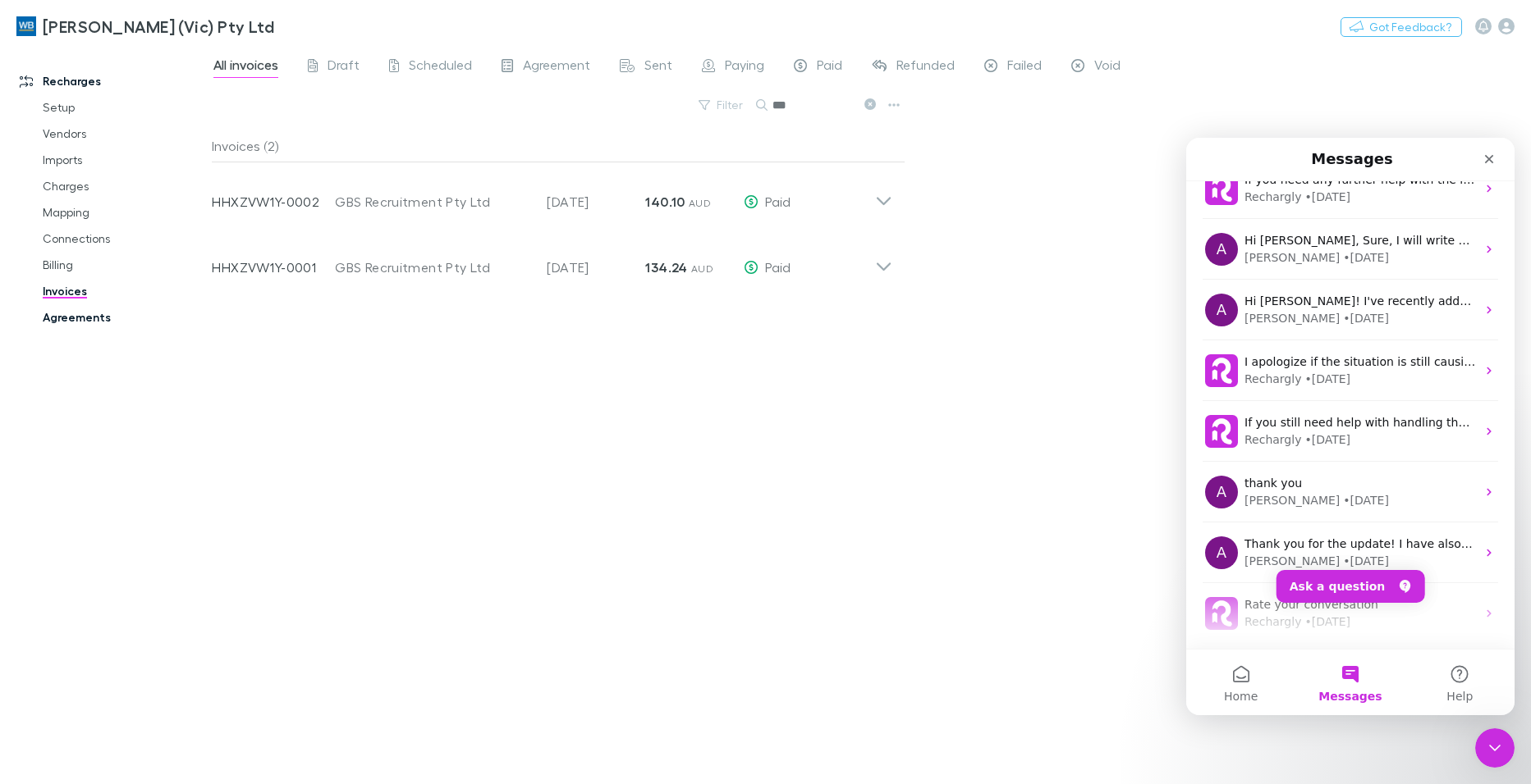
click at [56, 317] on link "Agreements" at bounding box center [123, 317] width 194 height 26
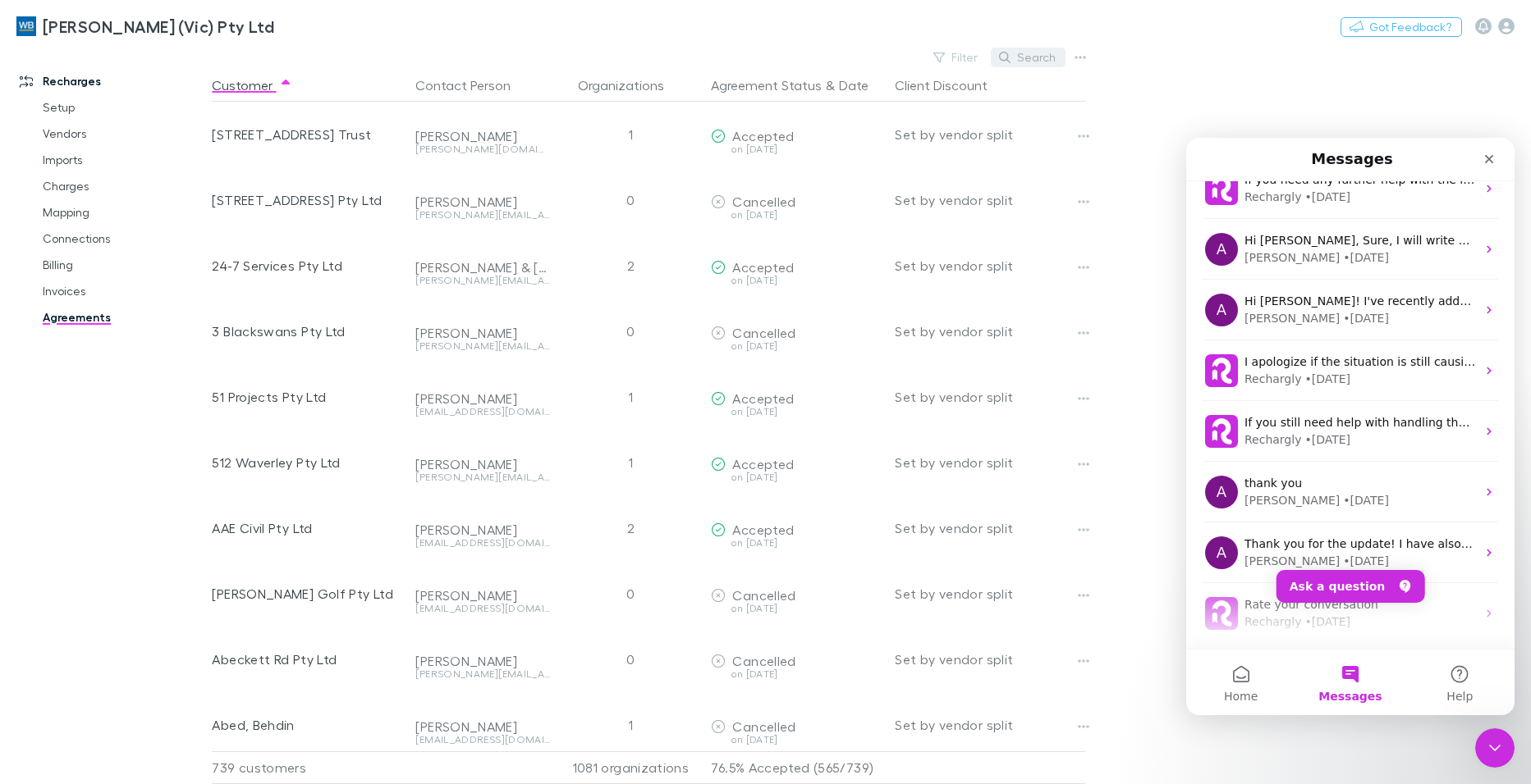
click at [1045, 53] on button "Search" at bounding box center [1028, 57] width 75 height 19
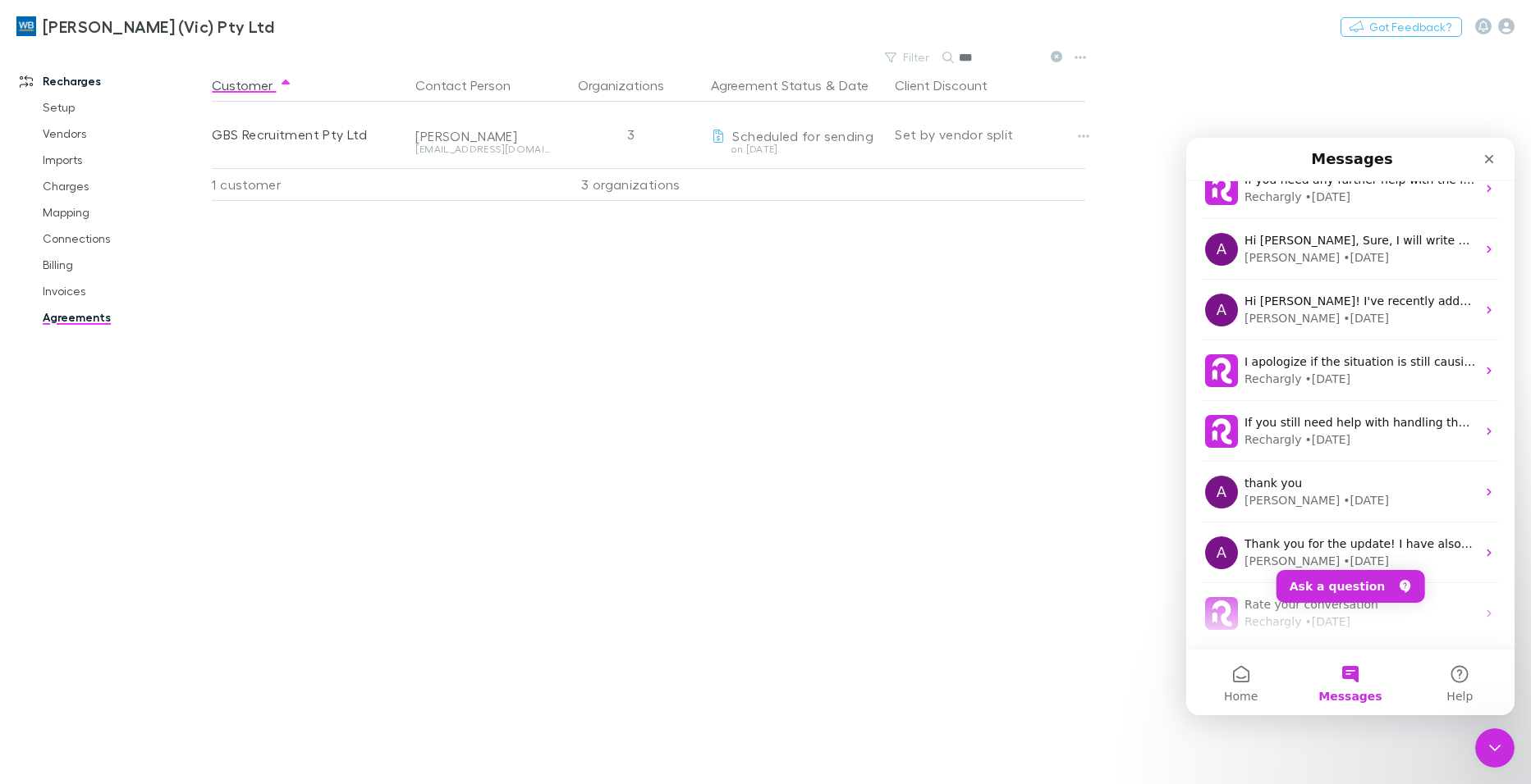
type input "***"
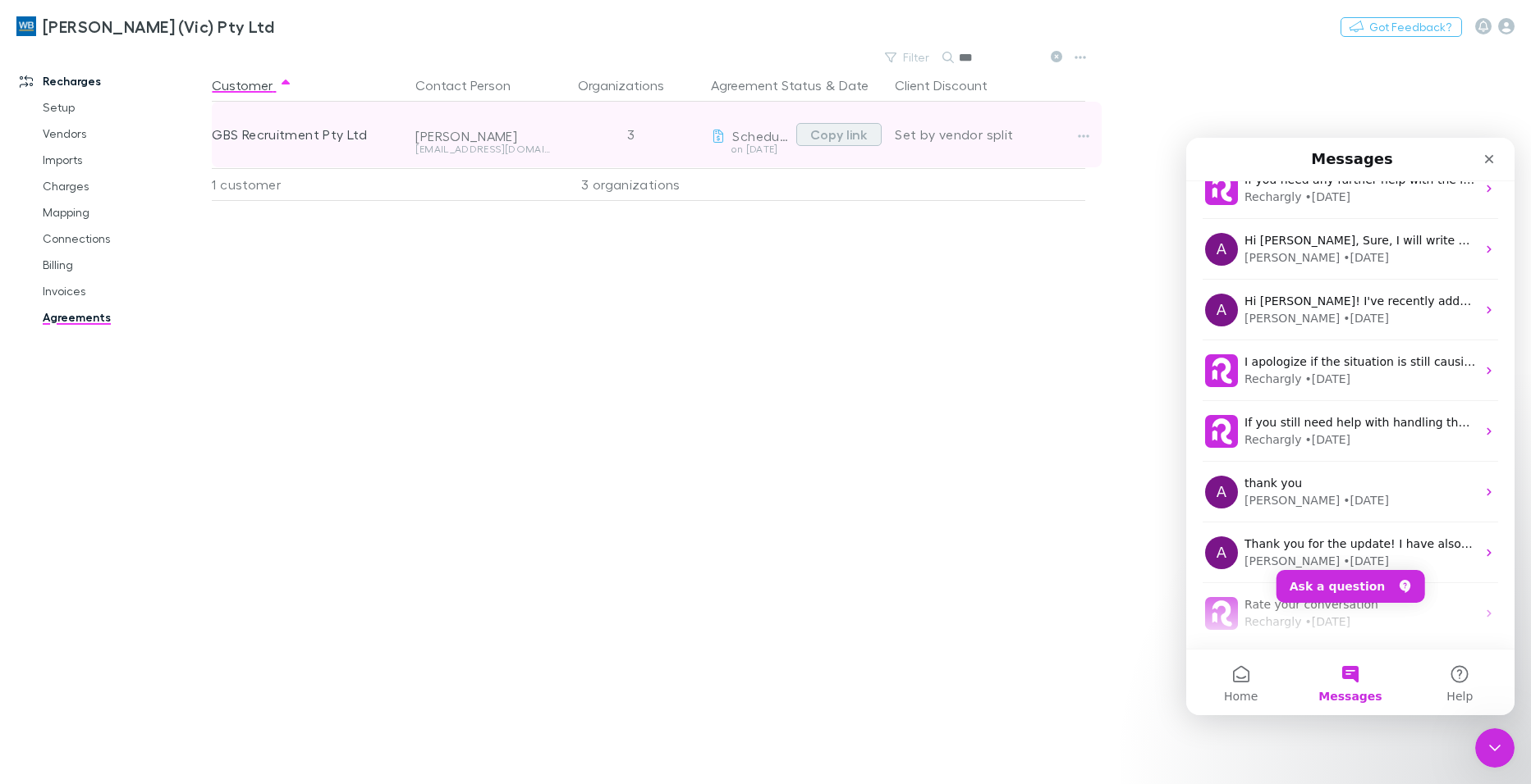
click at [860, 132] on button "Copy link" at bounding box center [839, 135] width 86 height 23
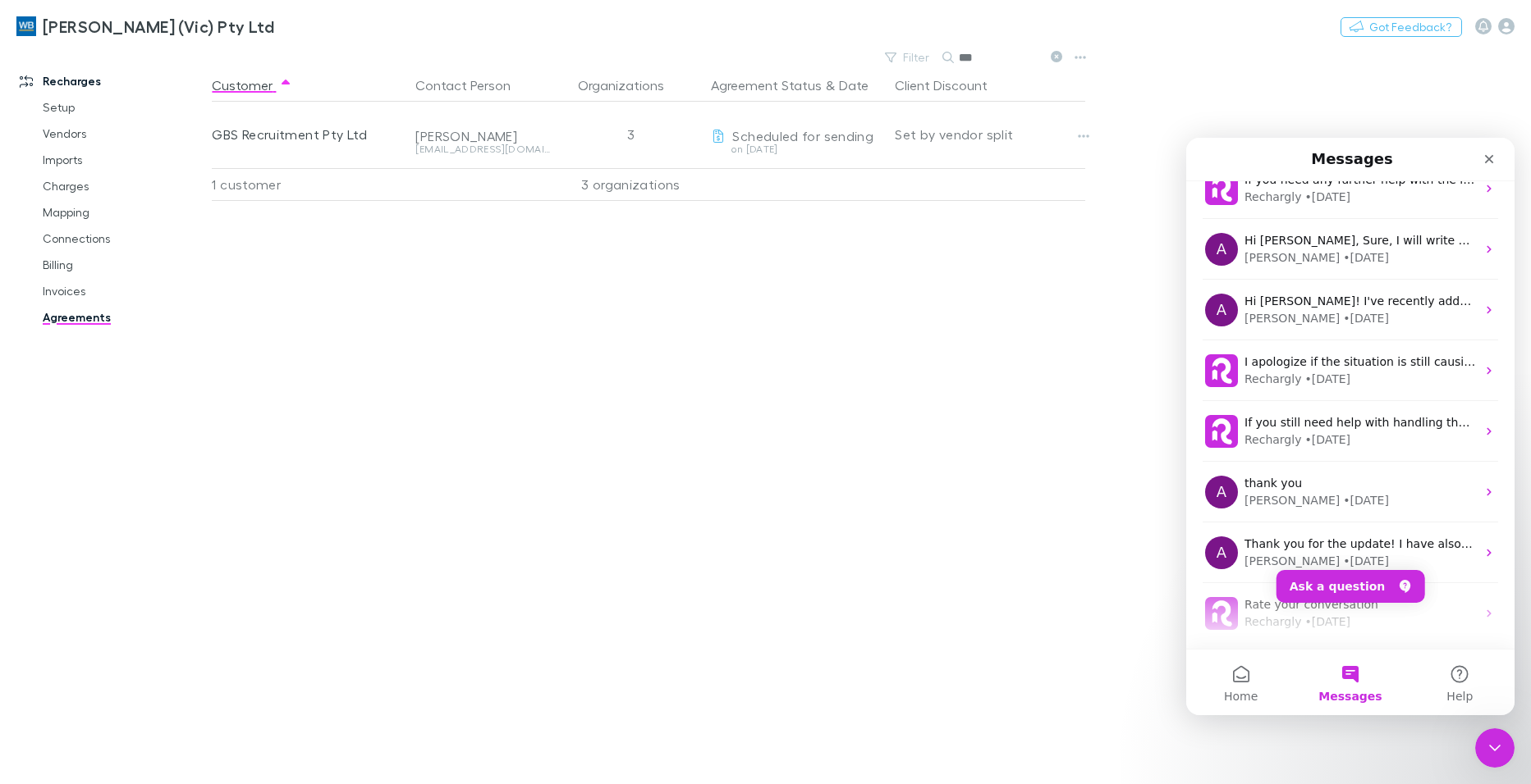
click at [1382, 86] on main "Filter Search *** Customer Contact Person Organizations Agreement Status & Date…" at bounding box center [871, 415] width 1319 height 739
drag, startPoint x: 840, startPoint y: 131, endPoint x: 56, endPoint y: 139, distance: 784.0
click at [0, 0] on button "Copy link" at bounding box center [0, 0] width 0 height 0
click at [227, 397] on div "Customer Contact Person Organizations Agreement Status & Date Client Discount G…" at bounding box center [664, 427] width 903 height 716
click at [1490, 158] on icon "Close" at bounding box center [1490, 159] width 9 height 9
